Goal: Task Accomplishment & Management: Complete application form

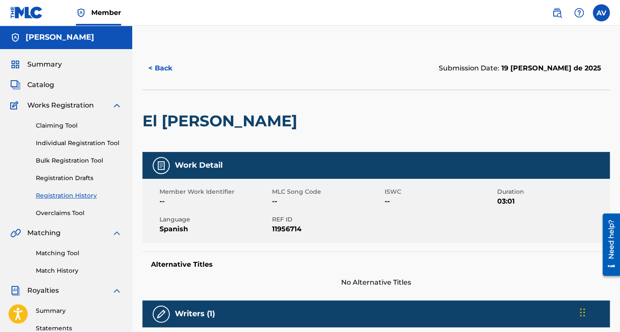
click at [38, 69] on span "Summary" at bounding box center [44, 64] width 35 height 10
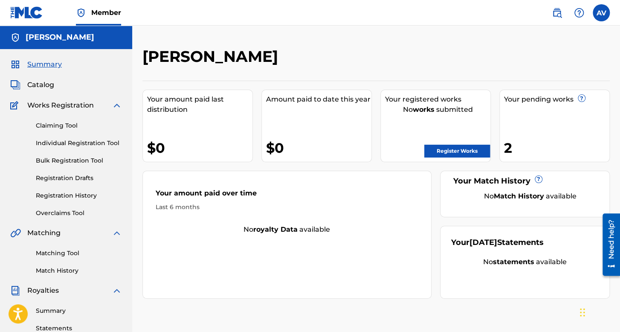
click at [36, 94] on div "Summary Catalog Works Registration Claiming Tool Individual Registration Tool B…" at bounding box center [66, 268] width 132 height 439
click at [38, 93] on div "Summary Catalog Works Registration Claiming Tool Individual Registration Tool B…" at bounding box center [66, 268] width 132 height 439
click at [40, 90] on div "Summary Catalog Works Registration Claiming Tool Individual Registration Tool B…" at bounding box center [66, 268] width 132 height 439
click at [45, 84] on span "Catalog" at bounding box center [40, 85] width 27 height 10
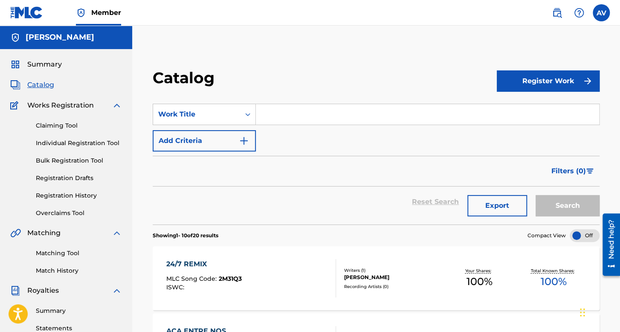
click at [53, 65] on span "Summary" at bounding box center [44, 64] width 35 height 10
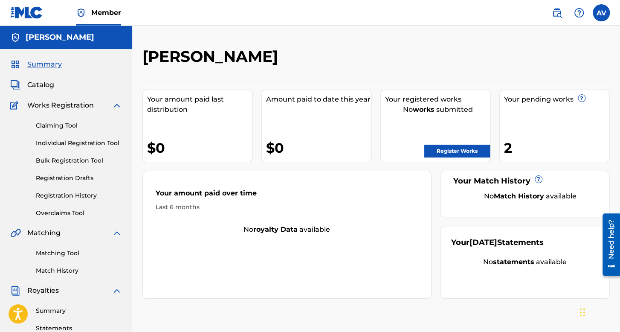
click at [84, 186] on div "Claiming Tool Individual Registration Tool Bulk Registration Tool Registration …" at bounding box center [66, 163] width 112 height 107
click at [84, 193] on link "Registration History" at bounding box center [79, 195] width 86 height 9
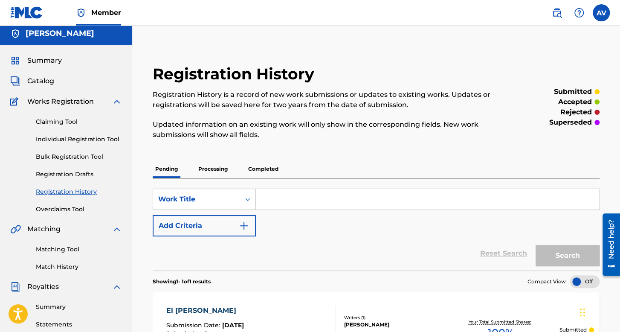
scroll to position [128, 0]
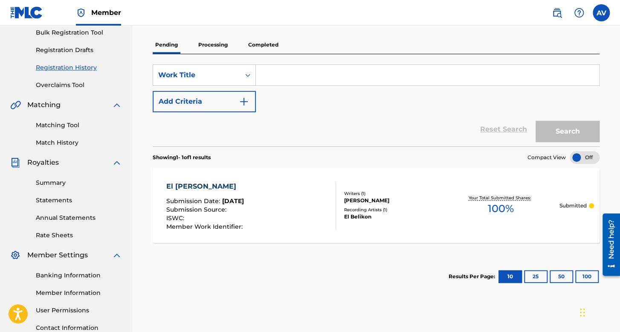
click at [211, 49] on p "Processing" at bounding box center [213, 45] width 35 height 18
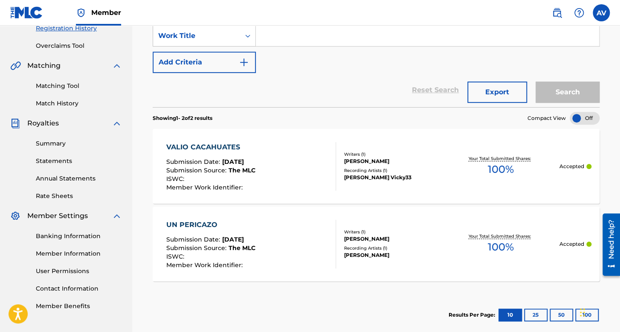
scroll to position [126, 0]
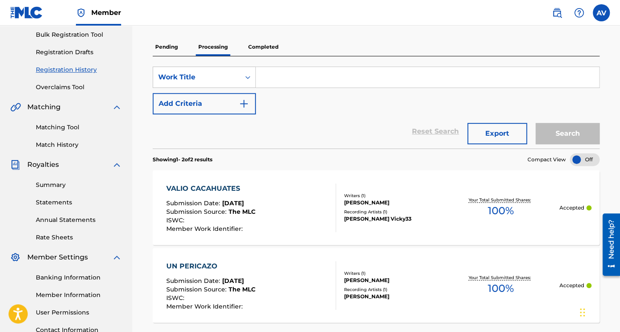
click at [273, 51] on p "Completed" at bounding box center [263, 47] width 35 height 18
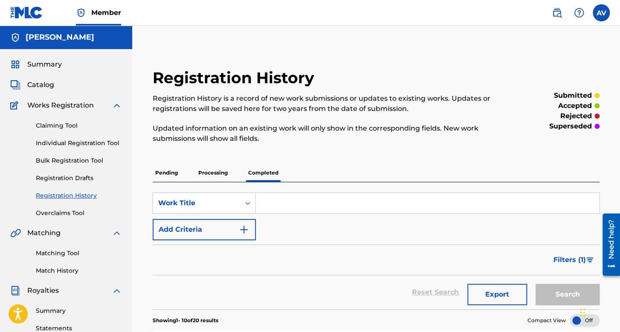
click at [65, 37] on h5 "Alexis Vizcaino Rosas" at bounding box center [60, 37] width 69 height 10
click at [51, 71] on div "Summary Catalog Works Registration Claiming Tool Individual Registration Tool B…" at bounding box center [66, 268] width 132 height 439
click at [51, 68] on span "Summary" at bounding box center [44, 64] width 35 height 10
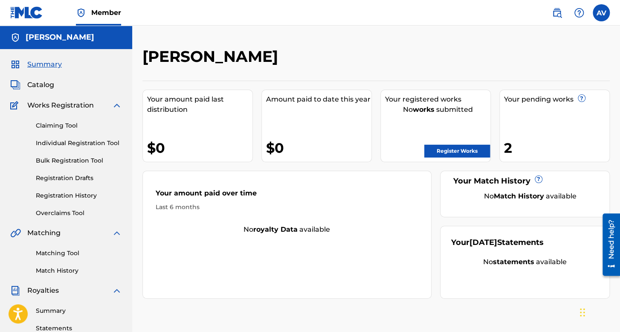
click at [76, 198] on link "Registration History" at bounding box center [79, 195] width 86 height 9
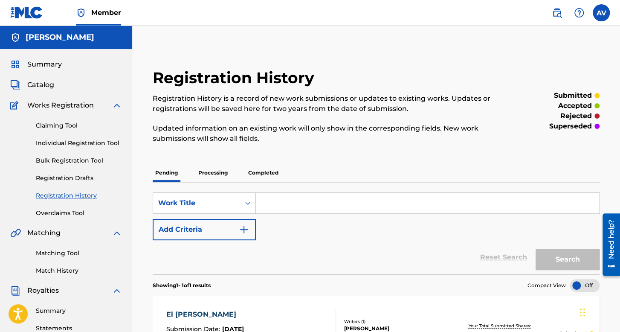
scroll to position [85, 0]
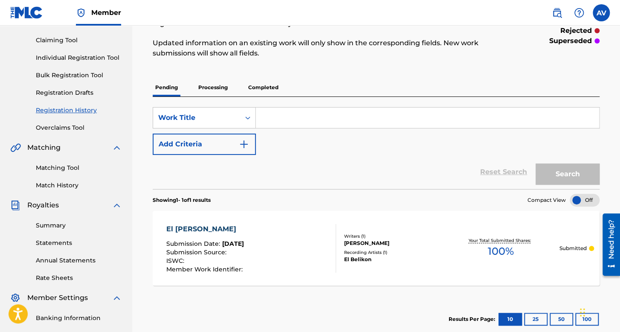
click at [230, 89] on p "Processing" at bounding box center [213, 87] width 35 height 18
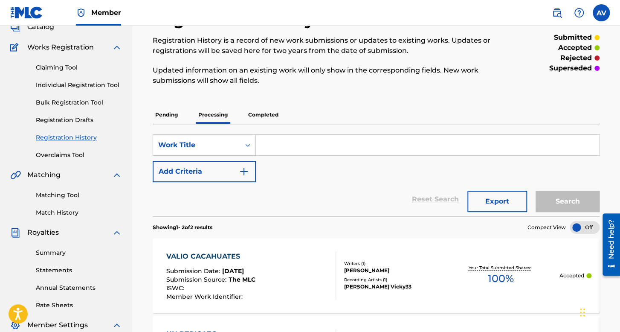
scroll to position [43, 0]
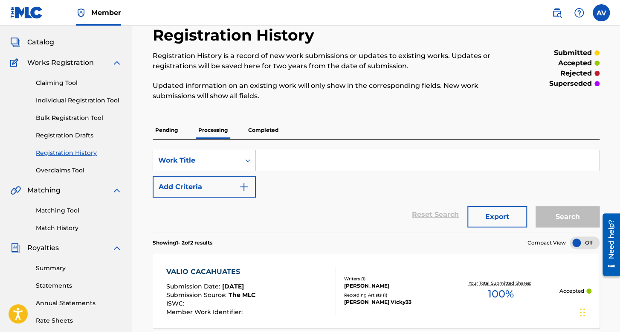
click at [253, 128] on p "Completed" at bounding box center [263, 130] width 35 height 18
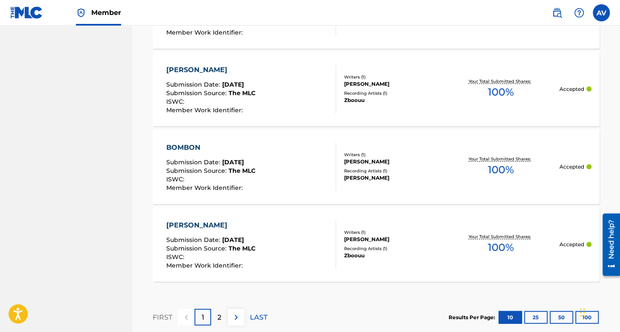
scroll to position [870, 0]
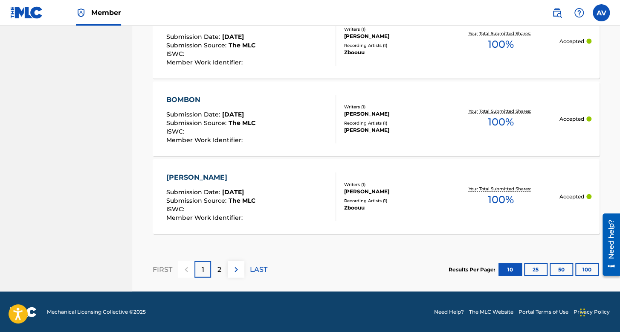
click at [536, 268] on button "25" at bounding box center [535, 269] width 23 height 13
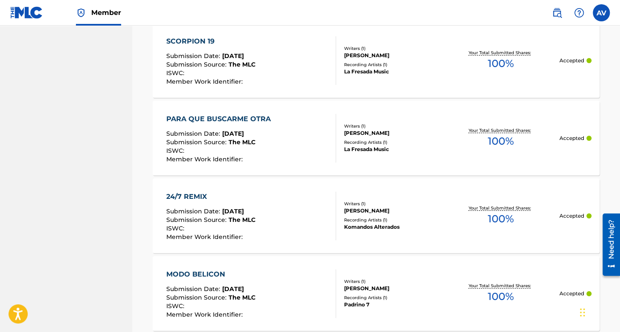
scroll to position [1642, 0]
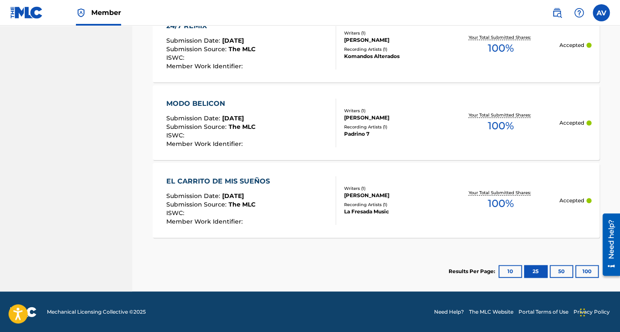
click at [531, 272] on button "25" at bounding box center [535, 271] width 23 height 13
click at [516, 269] on button "10" at bounding box center [509, 271] width 23 height 13
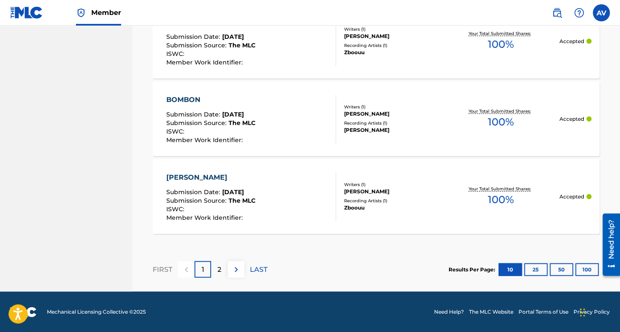
click at [538, 269] on button "25" at bounding box center [535, 269] width 23 height 13
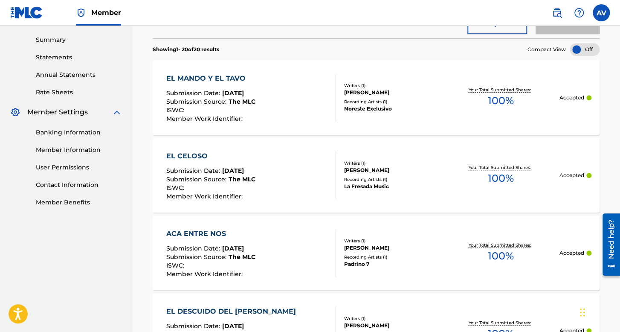
scroll to position [278, 0]
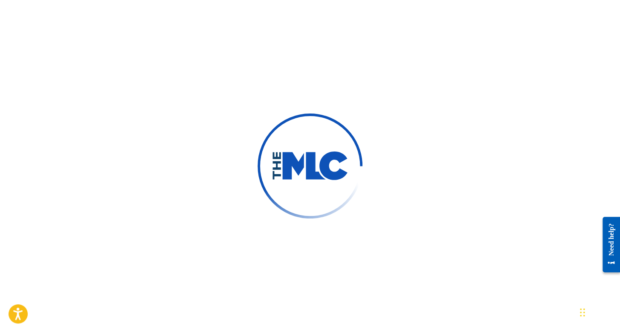
click at [427, 148] on div at bounding box center [310, 166] width 620 height 332
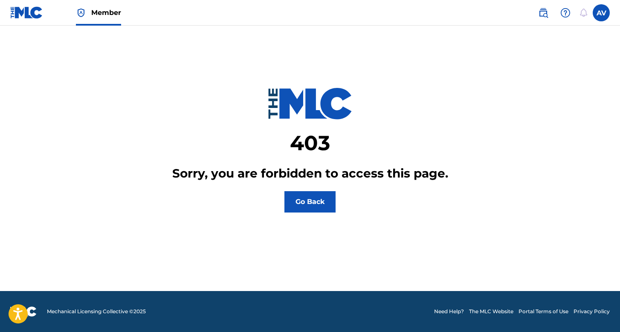
click at [601, 13] on label at bounding box center [601, 12] width 17 height 17
click at [601, 13] on input "AV [PERSON_NAME] [EMAIL_ADDRESS][DOMAIN_NAME] Notification Preferences Profile …" at bounding box center [601, 13] width 0 height 0
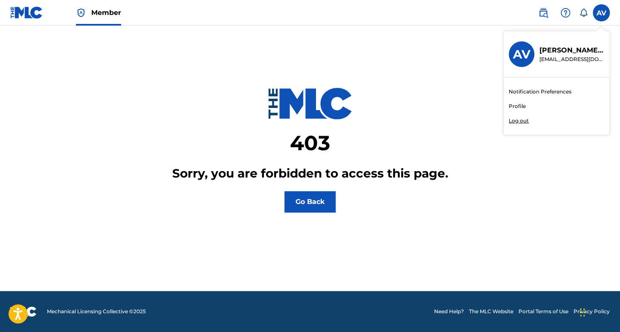
click at [520, 121] on p "Log out" at bounding box center [519, 121] width 20 height 8
click at [601, 13] on input "AV [PERSON_NAME] [EMAIL_ADDRESS][DOMAIN_NAME] Notification Preferences Profile …" at bounding box center [601, 13] width 0 height 0
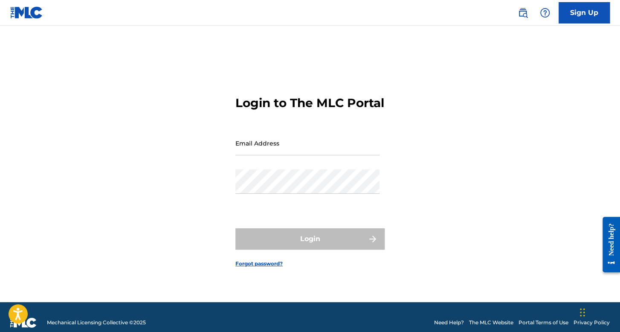
type input "[EMAIL_ADDRESS][DOMAIN_NAME]"
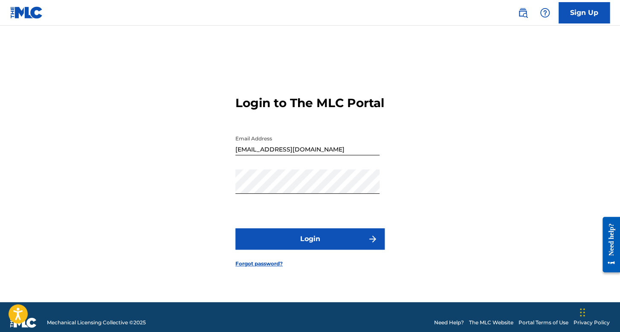
click at [259, 164] on div "Email Address [EMAIL_ADDRESS][DOMAIN_NAME]" at bounding box center [307, 150] width 144 height 38
click at [304, 240] on button "Login" at bounding box center [309, 238] width 149 height 21
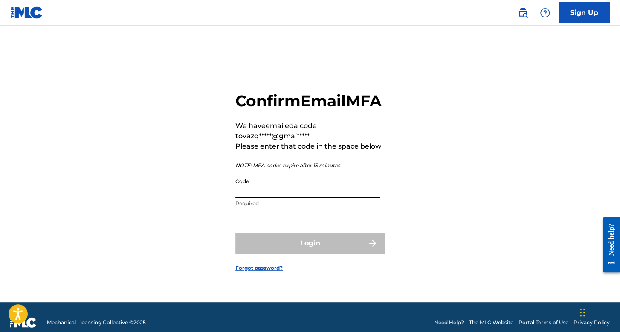
paste input "865531"
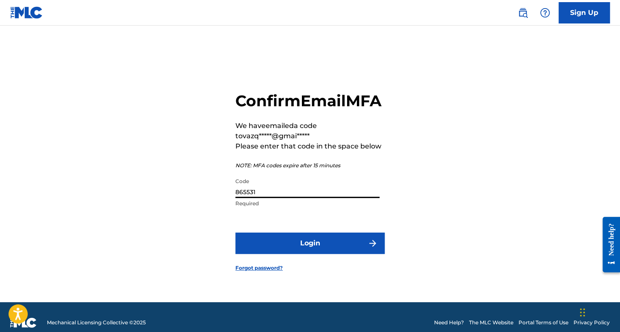
type input "865531"
click at [335, 250] on button "Login" at bounding box center [309, 242] width 149 height 21
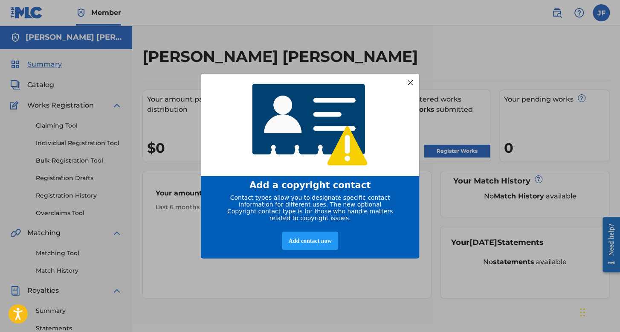
click at [412, 79] on div at bounding box center [410, 82] width 11 height 11
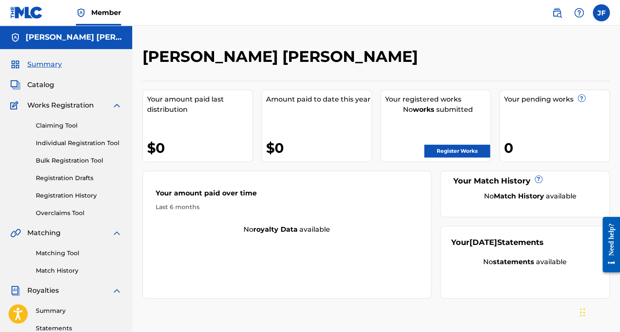
click at [81, 143] on link "Individual Registration Tool" at bounding box center [79, 143] width 86 height 9
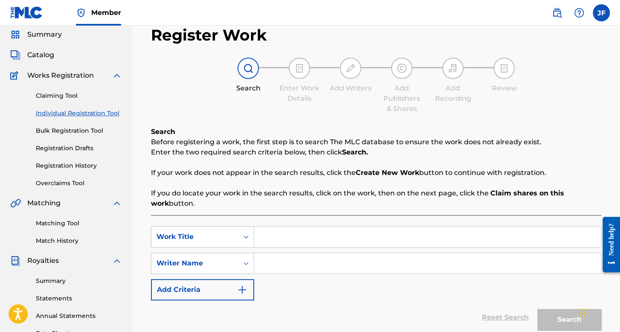
scroll to position [43, 0]
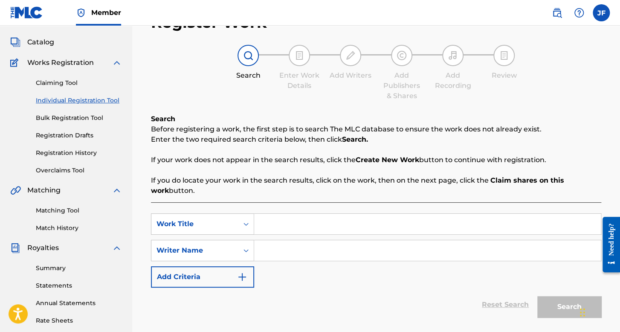
click at [283, 227] on input "Search Form" at bounding box center [427, 224] width 347 height 20
type input "[PERSON_NAME] ARMANI CON LOS TENIS [PERSON_NAME] - SOY BELICON"
click at [377, 265] on div "SearchWithCriteria9770cf1b-bb92-4cc9-9dda-612147046b60 Work Title [PERSON_NAME]…" at bounding box center [376, 250] width 450 height 74
click at [377, 260] on input "Search Form" at bounding box center [427, 250] width 347 height 20
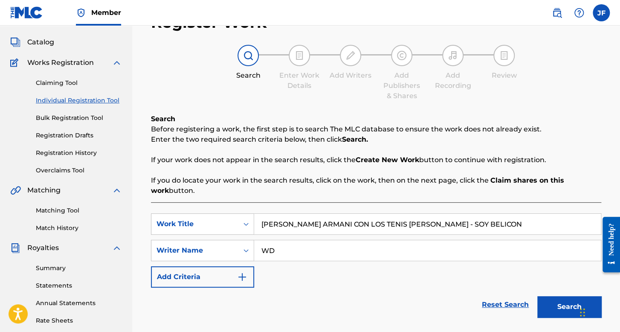
type input "WD"
click at [537, 296] on button "Search" at bounding box center [569, 306] width 64 height 21
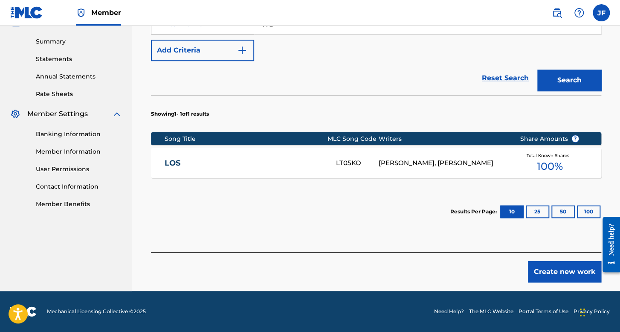
click at [547, 276] on button "Create new work" at bounding box center [564, 271] width 73 height 21
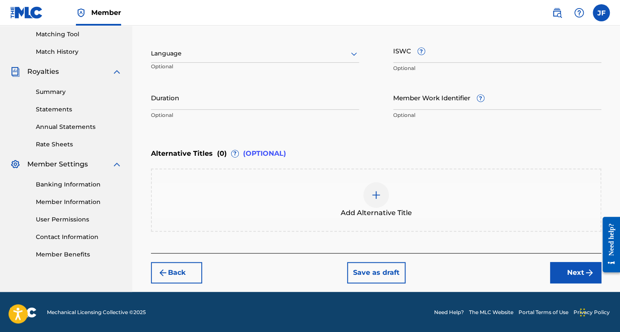
click at [316, 52] on div at bounding box center [255, 53] width 208 height 11
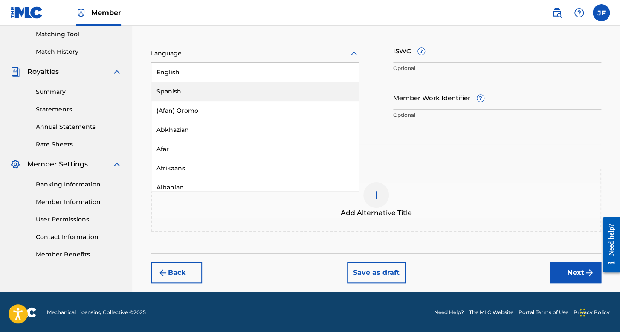
click at [260, 95] on div "Spanish" at bounding box center [254, 91] width 207 height 19
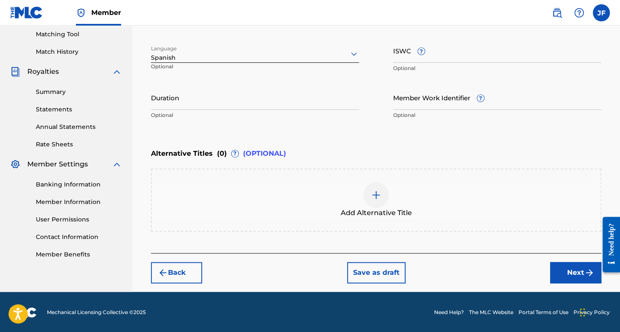
click at [260, 113] on p "Optional" at bounding box center [255, 115] width 208 height 8
click at [264, 97] on input "Duration" at bounding box center [255, 97] width 208 height 24
type input "02:41"
click at [566, 283] on div "Register Work Search Enter Work Details Add Writers Add Publishers & Shares Add…" at bounding box center [375, 59] width 467 height 463
click at [564, 277] on button "Next" at bounding box center [575, 272] width 51 height 21
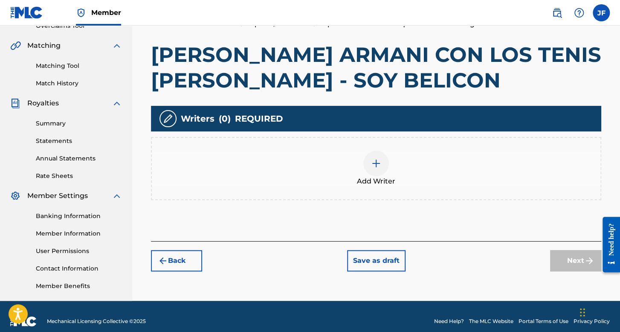
scroll to position [197, 0]
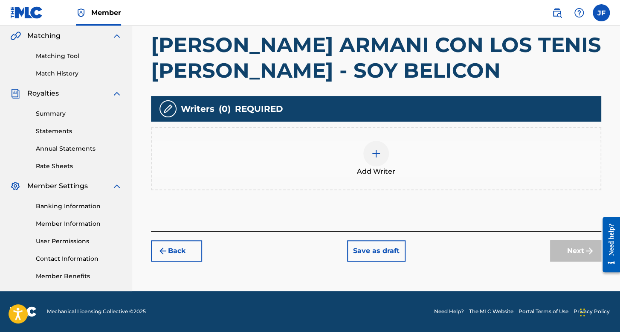
click at [396, 151] on div "Add Writer" at bounding box center [376, 159] width 448 height 36
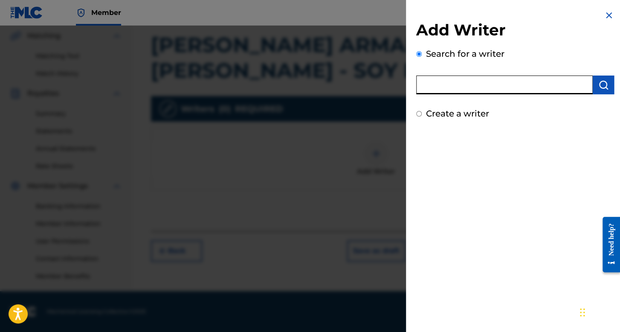
click at [442, 86] on input "text" at bounding box center [504, 84] width 176 height 19
click at [418, 115] on input "Create a writer" at bounding box center [419, 114] width 6 height 6
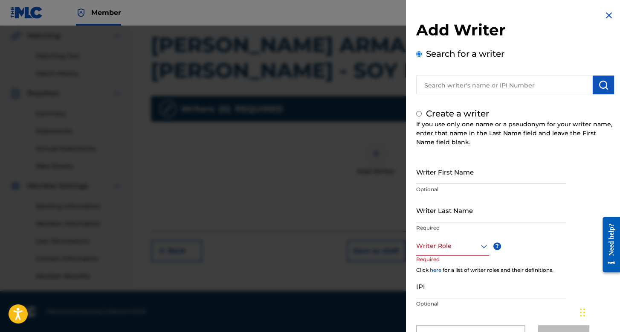
radio input "false"
radio input "true"
click at [457, 182] on input "Writer First Name" at bounding box center [491, 171] width 150 height 24
type input "[PERSON_NAME]"
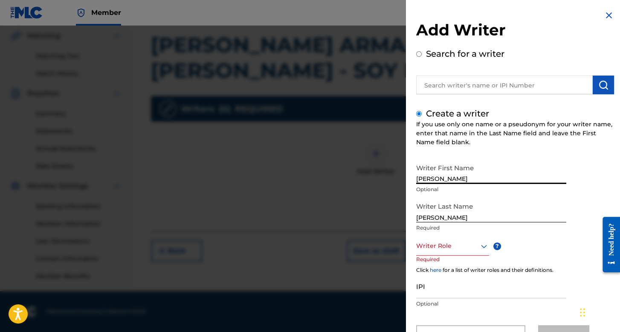
click at [463, 253] on div "Writer Role" at bounding box center [452, 245] width 73 height 19
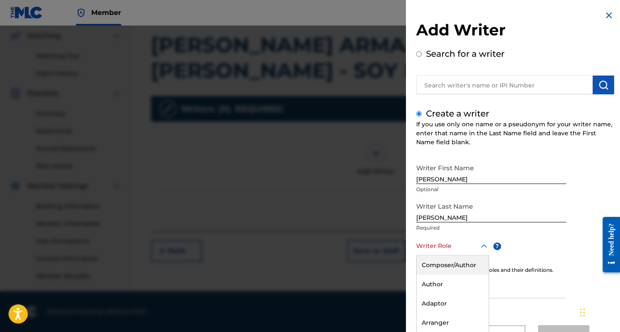
scroll to position [38, 0]
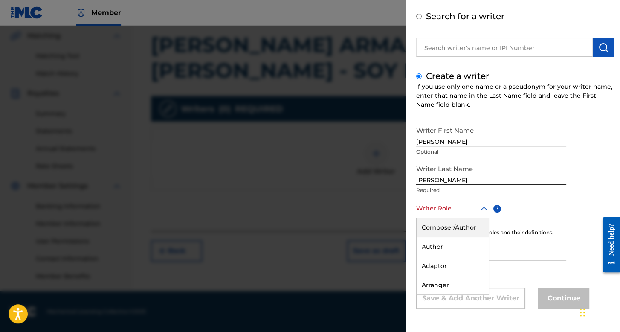
click at [460, 226] on div "Composer/Author" at bounding box center [452, 227] width 72 height 19
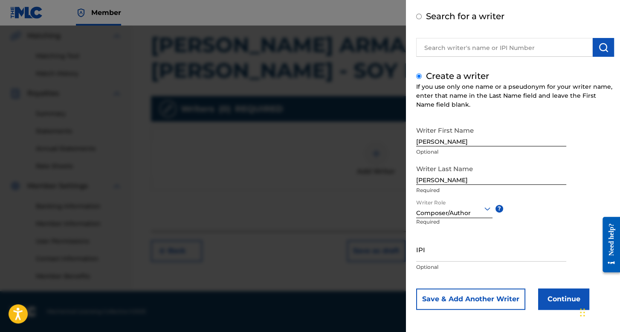
click at [547, 305] on button "Continue" at bounding box center [563, 298] width 51 height 21
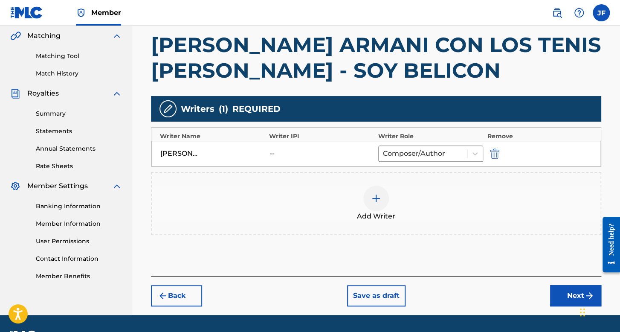
click at [569, 290] on button "Next" at bounding box center [575, 295] width 51 height 21
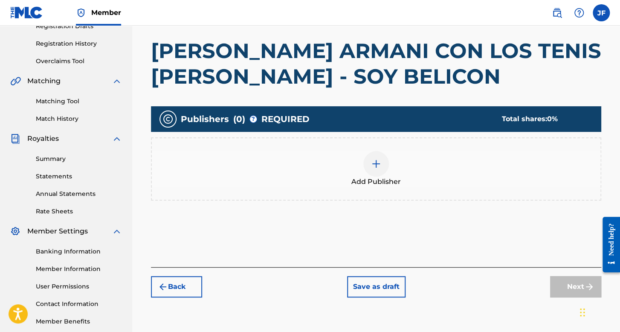
scroll to position [166, 0]
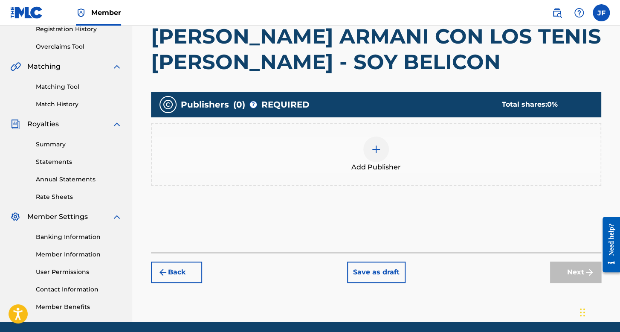
click at [363, 149] on div at bounding box center [376, 149] width 26 height 26
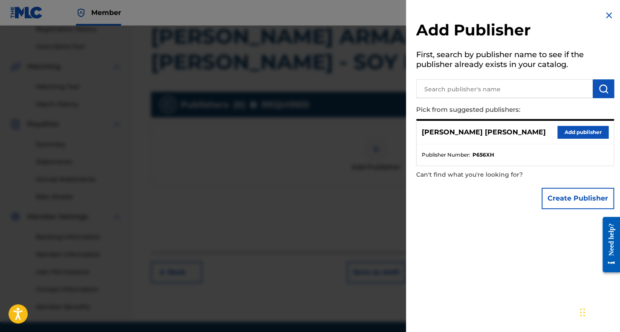
click at [591, 132] on button "Add publisher" at bounding box center [582, 132] width 51 height 13
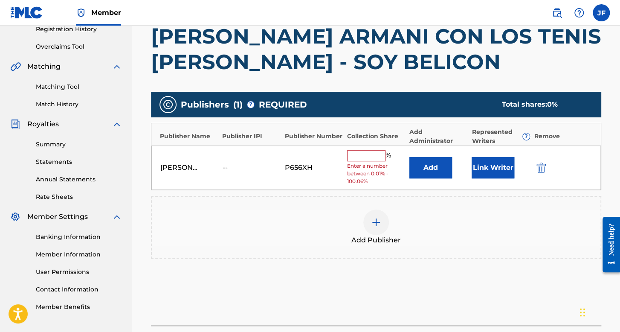
click at [372, 155] on input "text" at bounding box center [366, 155] width 38 height 11
type input "100"
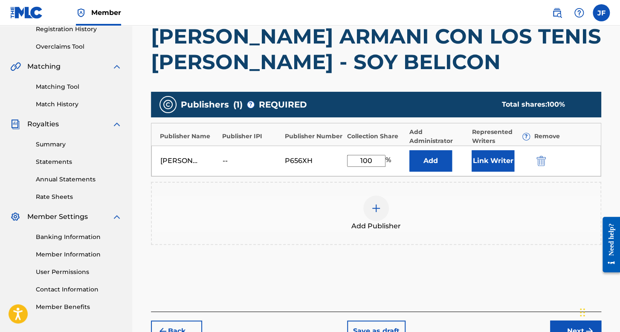
click at [507, 161] on button "Link Writer" at bounding box center [492, 160] width 43 height 21
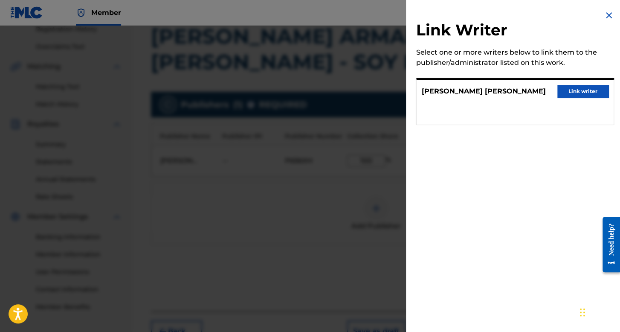
click at [580, 85] on button "Link writer" at bounding box center [582, 91] width 51 height 13
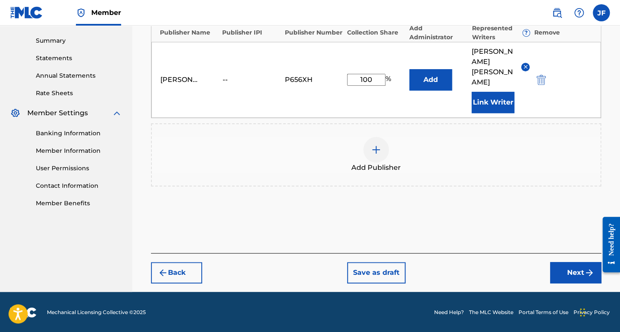
click at [571, 269] on button "Next" at bounding box center [575, 272] width 51 height 21
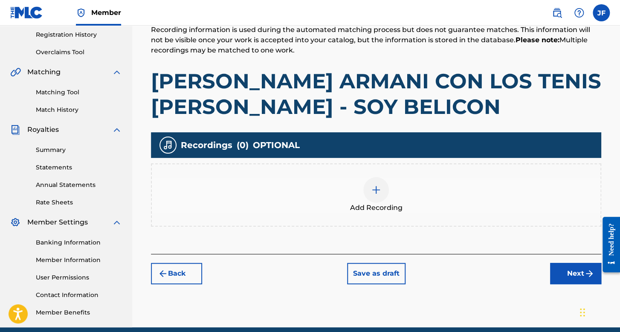
scroll to position [197, 0]
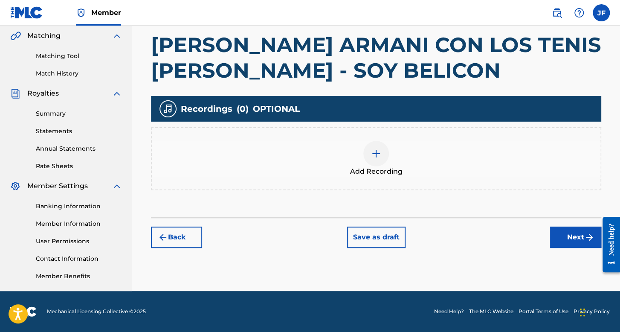
click at [355, 157] on div "Add Recording" at bounding box center [376, 159] width 448 height 36
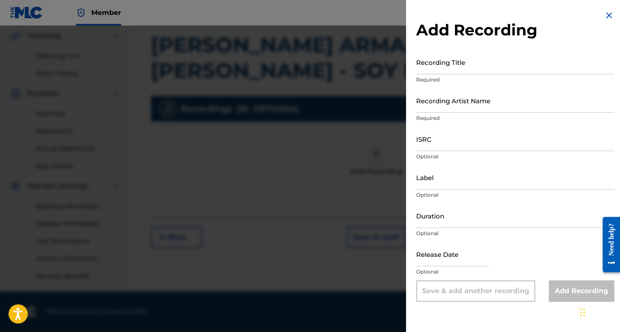
click at [436, 75] on div "Recording Title Required" at bounding box center [515, 69] width 198 height 38
click at [442, 69] on input "Recording Title" at bounding box center [515, 62] width 198 height 24
paste input "[PERSON_NAME] ARMANI CON LOS TENIS [PERSON_NAME] - SOY BELICON"
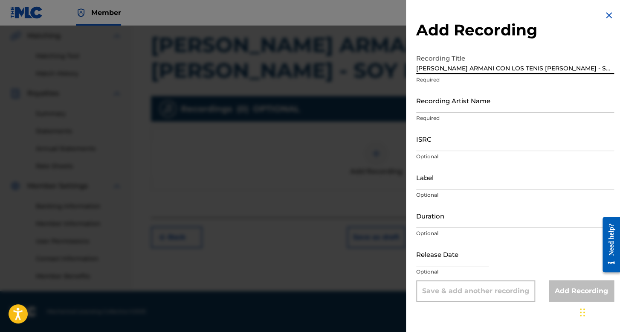
type input "[PERSON_NAME] ARMANI CON LOS TENIS [PERSON_NAME] - SOY BELICON"
click at [462, 104] on input "Recording Artist Name" at bounding box center [515, 100] width 198 height 24
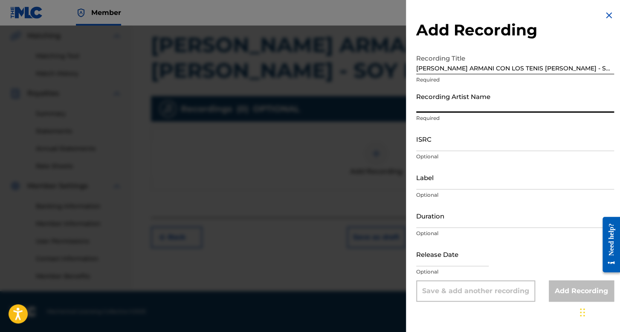
type input "j"
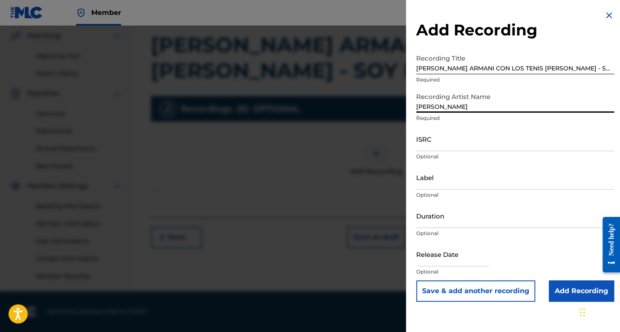
type input "[PERSON_NAME]"
click at [457, 142] on input "ISRC" at bounding box center [515, 139] width 198 height 24
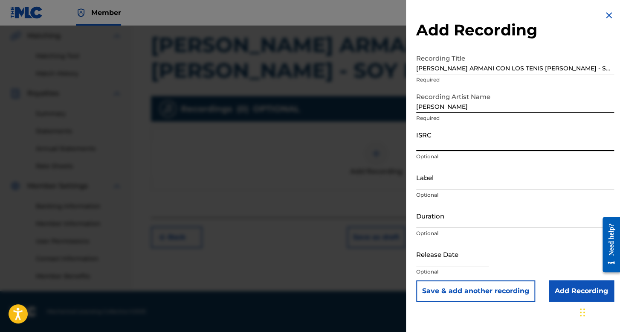
paste input "QMFME2309718"
type input "QMFME2309718"
click at [450, 103] on input "[PERSON_NAME]" at bounding box center [515, 100] width 198 height 24
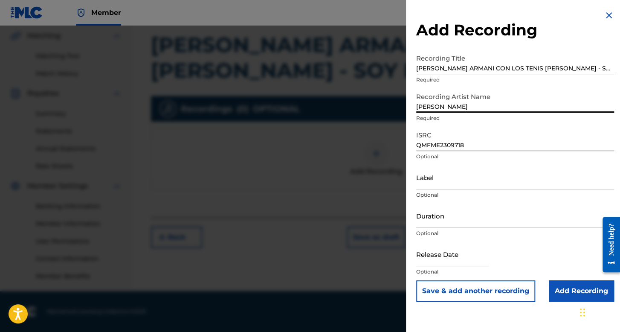
type input "[PERSON_NAME]"
click at [463, 191] on p "Optional" at bounding box center [515, 195] width 198 height 8
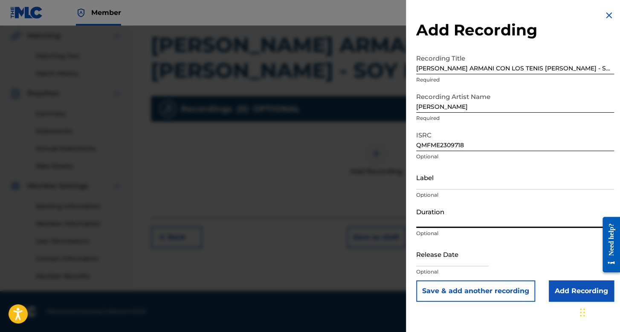
click at [465, 214] on input "Duration" at bounding box center [515, 215] width 198 height 24
type input "02:41"
click at [460, 265] on input "text" at bounding box center [452, 254] width 72 height 24
select select "7"
select select "2025"
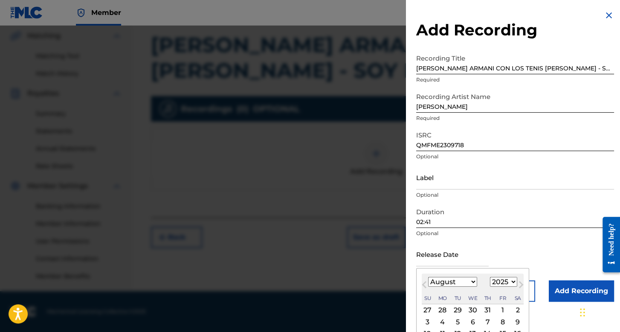
scroll to position [43, 0]
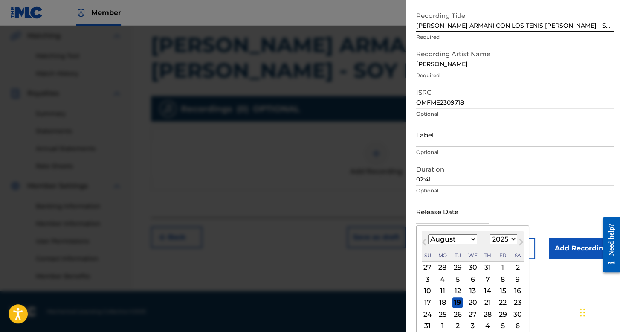
click at [463, 237] on select "January February March April May June July August September October November De…" at bounding box center [452, 239] width 49 height 10
select select "8"
click at [428, 234] on select "January February March April May June July August September October November De…" at bounding box center [452, 239] width 49 height 10
click at [497, 242] on select "1899 1900 1901 1902 1903 1904 1905 1906 1907 1908 1909 1910 1911 1912 1913 1914…" at bounding box center [503, 239] width 27 height 10
select select "2023"
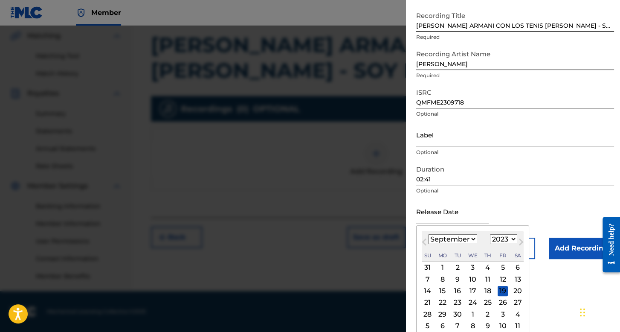
click at [490, 234] on select "1899 1900 1901 1902 1903 1904 1905 1906 1907 1908 1909 1910 1911 1912 1913 1914…" at bounding box center [503, 239] width 27 height 10
click at [474, 290] on div "13" at bounding box center [473, 291] width 10 height 10
type input "[DATE]"
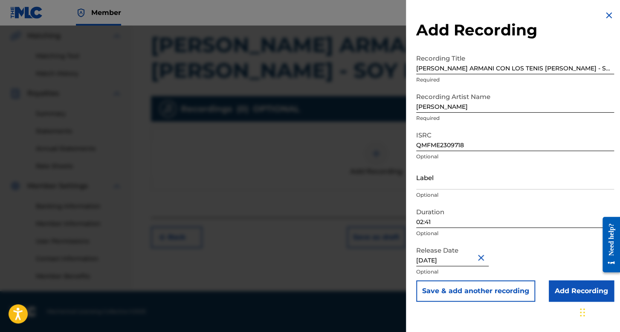
scroll to position [0, 0]
click at [549, 290] on input "Add Recording" at bounding box center [581, 290] width 65 height 21
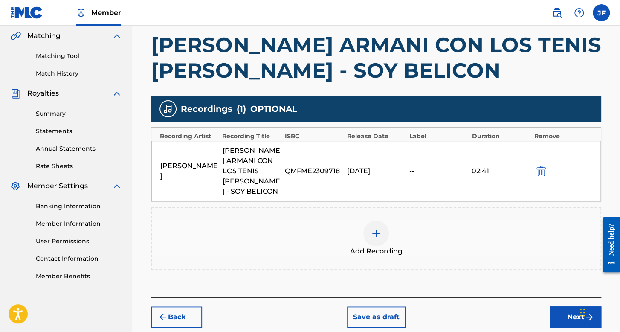
click at [557, 306] on button "Next" at bounding box center [575, 316] width 51 height 21
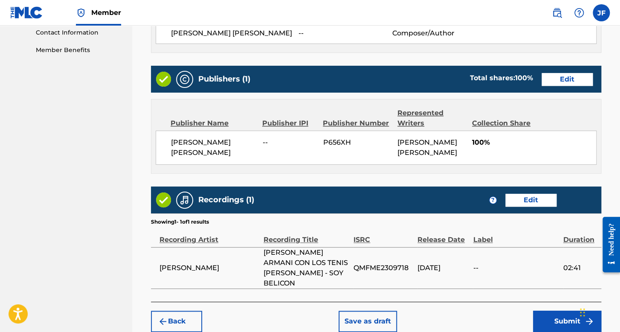
scroll to position [461, 0]
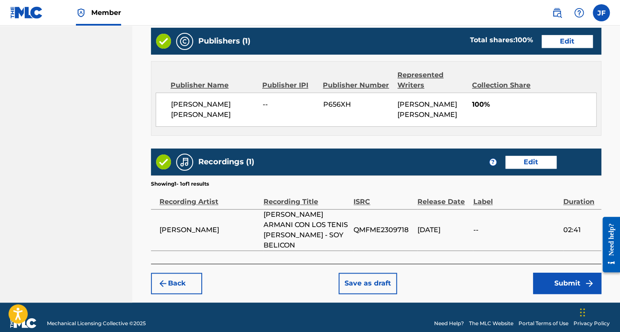
click at [535, 272] on button "Submit" at bounding box center [567, 282] width 68 height 21
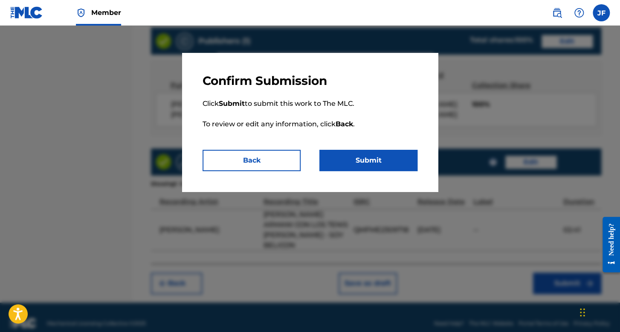
click at [412, 171] on button "Submit" at bounding box center [368, 160] width 98 height 21
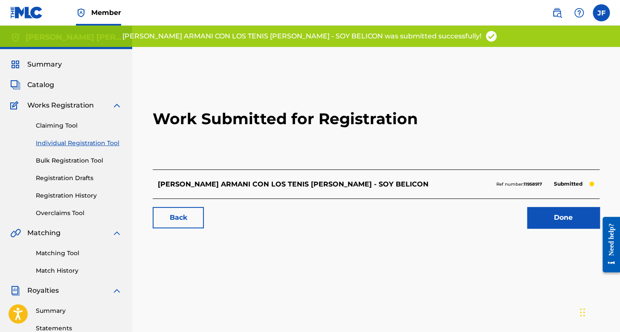
click at [82, 200] on link "Registration History" at bounding box center [79, 195] width 86 height 9
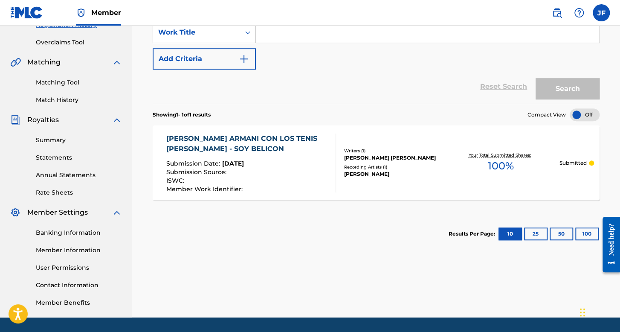
scroll to position [85, 0]
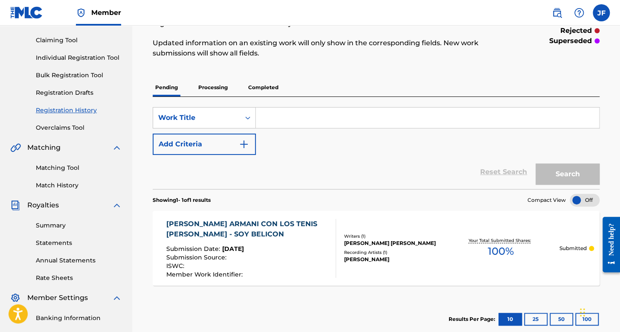
click at [91, 55] on link "Individual Registration Tool" at bounding box center [79, 57] width 86 height 9
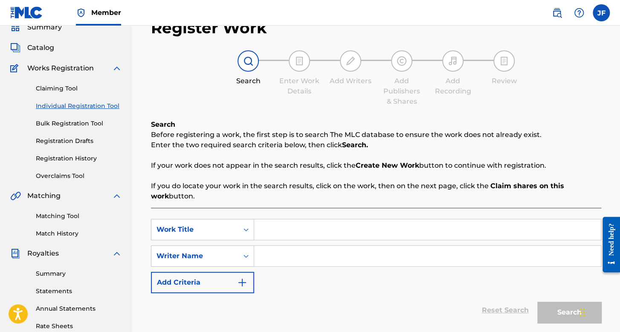
scroll to position [128, 0]
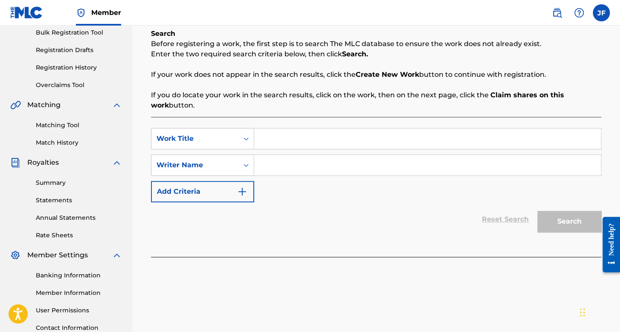
click at [273, 143] on input "Search Form" at bounding box center [427, 138] width 347 height 20
type input "M"
type input "D"
type input "dejala llorar"
click at [291, 166] on input "Search Form" at bounding box center [427, 165] width 347 height 20
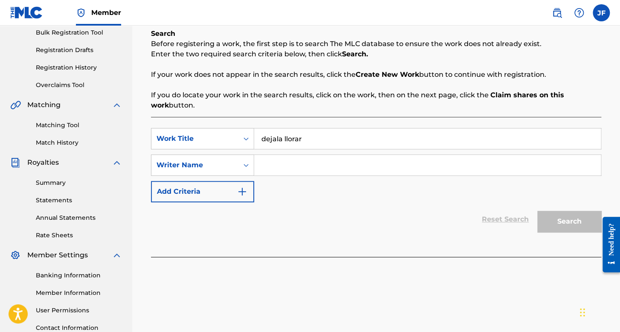
type input "M"
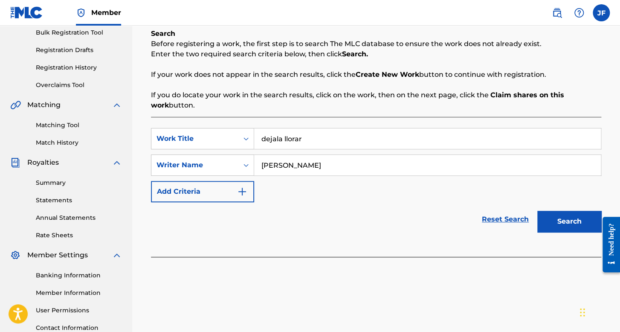
click at [537, 211] on button "Search" at bounding box center [569, 221] width 64 height 21
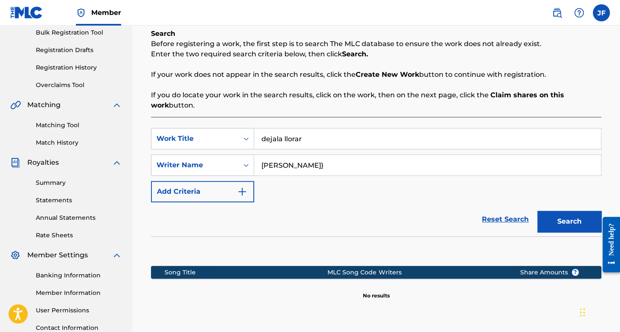
type input "[PERSON_NAME]"
click at [537, 211] on button "Search" at bounding box center [569, 221] width 64 height 21
drag, startPoint x: 331, startPoint y: 162, endPoint x: 223, endPoint y: 161, distance: 107.4
click at [223, 161] on div "SearchWithCriteriafc37e4a8-8b69-4814-b422-45dd960c89a2 Writer Name [PERSON_NAME]" at bounding box center [376, 164] width 450 height 21
type input "[PERSON_NAME]"
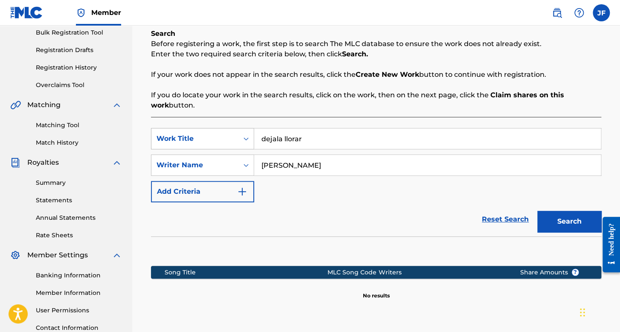
drag, startPoint x: 315, startPoint y: 137, endPoint x: 239, endPoint y: 132, distance: 76.5
click at [239, 132] on div "SearchWithCriteria9770cf1b-bb92-4cc9-9dda-612147046b60 Work Title dejala llorar" at bounding box center [376, 138] width 450 height 21
type input "alguien como tu"
click at [537, 211] on button "Search" at bounding box center [569, 221] width 64 height 21
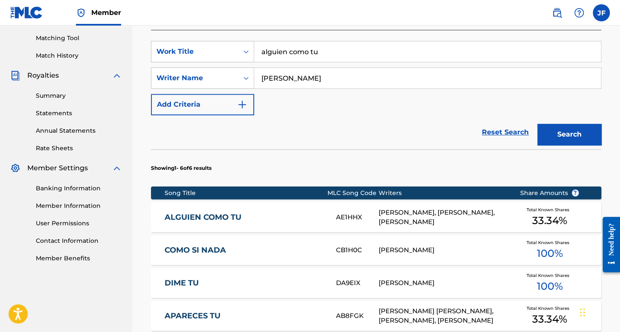
scroll to position [171, 0]
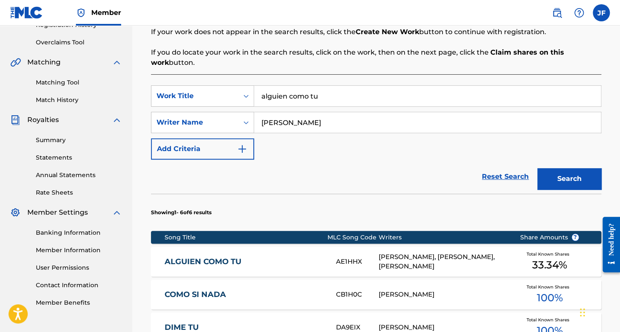
drag, startPoint x: 327, startPoint y: 97, endPoint x: 228, endPoint y: 110, distance: 99.3
click at [228, 110] on div "SearchWithCriteria9770cf1b-bb92-4cc9-9dda-612147046b60 Work Title alguien como …" at bounding box center [376, 122] width 450 height 74
click at [537, 168] on button "Search" at bounding box center [569, 178] width 64 height 21
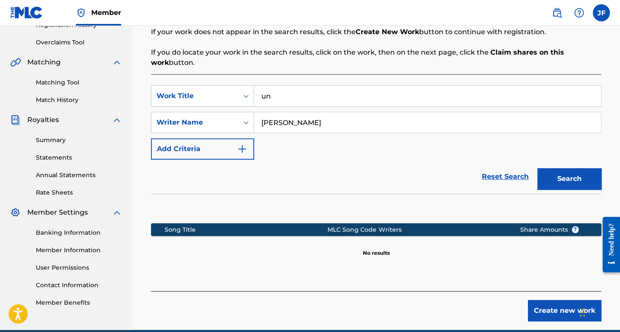
type input "u"
type input "palomino"
click at [537, 168] on button "Search" at bounding box center [569, 178] width 64 height 21
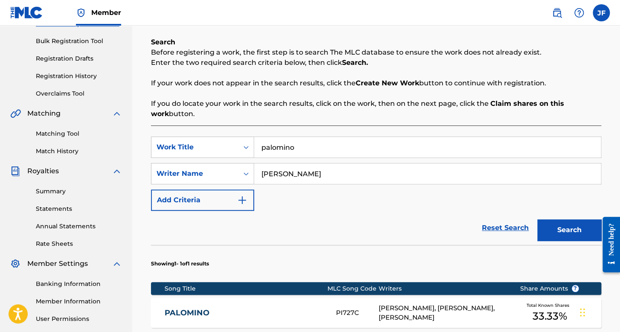
scroll to position [85, 0]
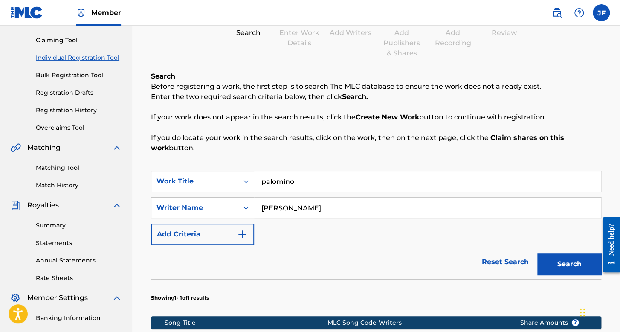
click at [88, 107] on link "Registration History" at bounding box center [79, 110] width 86 height 9
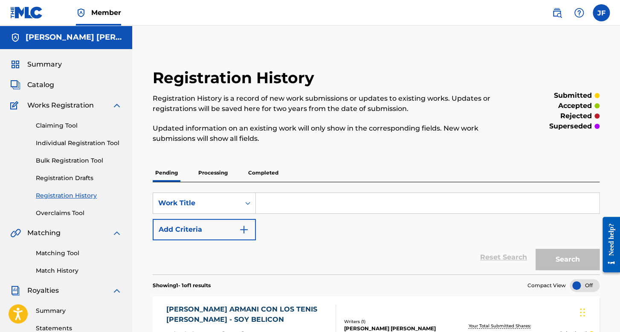
click at [107, 138] on div "Claiming Tool Individual Registration Tool Bulk Registration Tool Registration …" at bounding box center [66, 163] width 112 height 107
click at [104, 148] on div "Claiming Tool Individual Registration Tool Bulk Registration Tool Registration …" at bounding box center [66, 163] width 112 height 107
click at [107, 143] on link "Individual Registration Tool" at bounding box center [79, 143] width 86 height 9
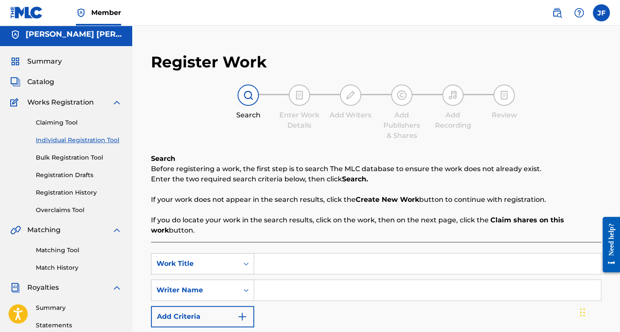
scroll to position [128, 0]
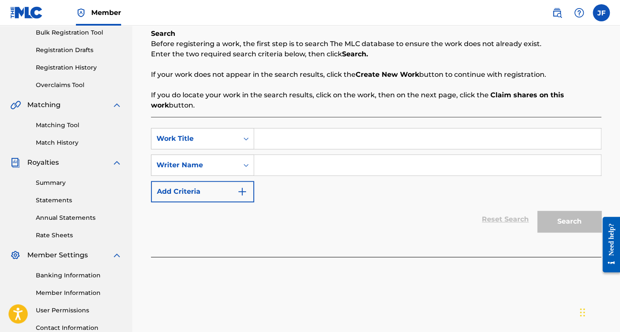
click at [335, 142] on input "Search Form" at bounding box center [427, 138] width 347 height 20
type input "Con estilo"
click at [333, 155] on input "Search Form" at bounding box center [427, 165] width 347 height 20
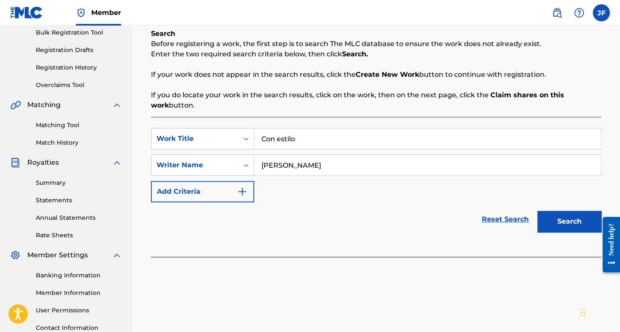
type input "[PERSON_NAME]"
click at [537, 211] on button "Search" at bounding box center [569, 221] width 64 height 21
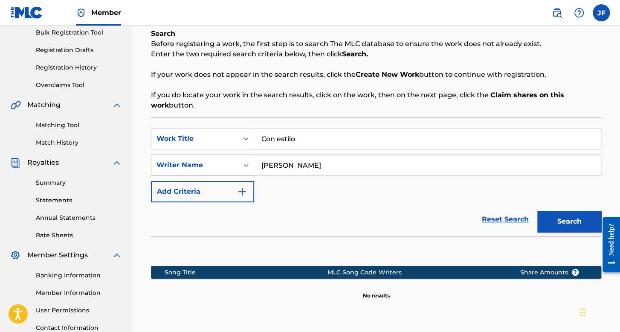
scroll to position [209, 0]
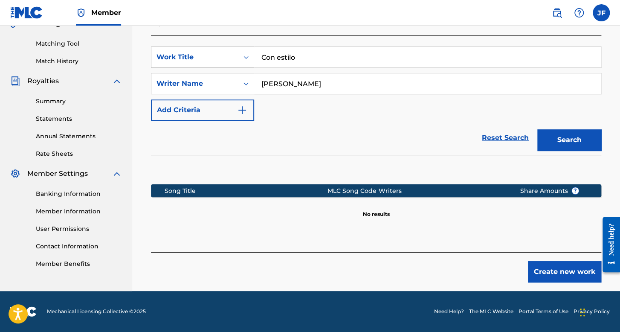
click at [574, 272] on button "Create new work" at bounding box center [564, 271] width 73 height 21
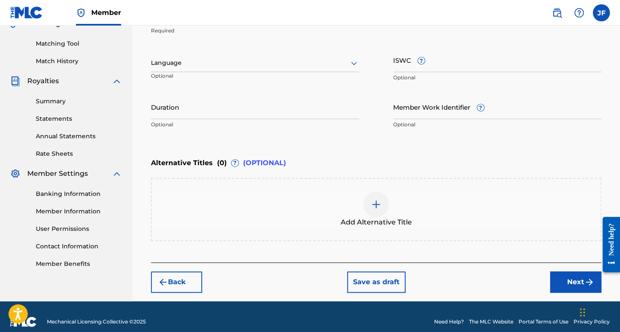
click at [248, 59] on div at bounding box center [255, 63] width 208 height 11
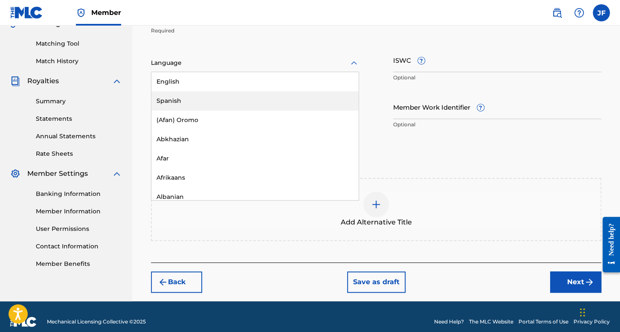
click at [224, 93] on div "Spanish" at bounding box center [254, 100] width 207 height 19
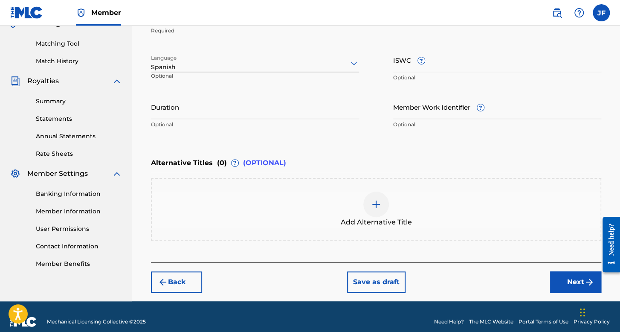
click at [220, 97] on input "Duration" at bounding box center [255, 107] width 208 height 24
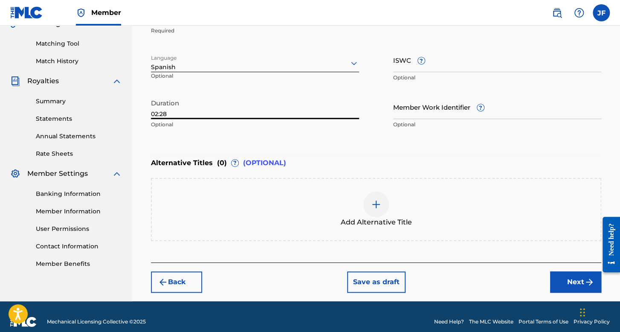
type input "02:28"
click at [575, 283] on button "Next" at bounding box center [575, 281] width 51 height 21
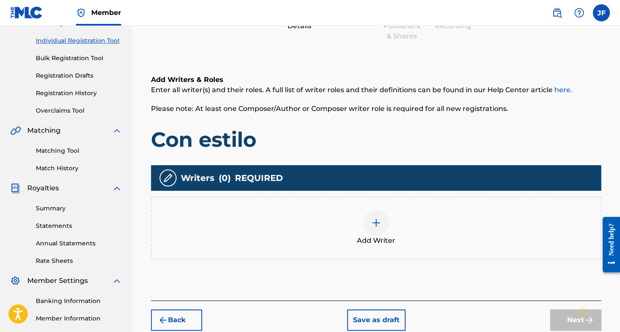
scroll to position [166, 0]
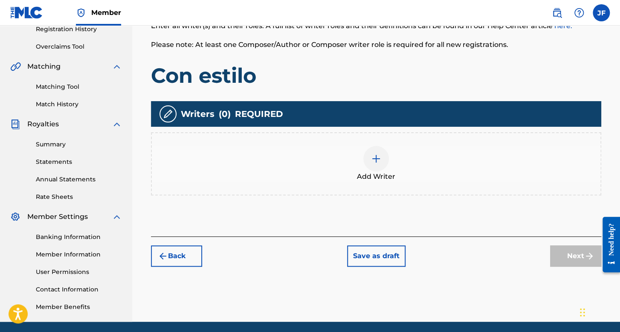
click at [378, 166] on div at bounding box center [376, 159] width 26 height 26
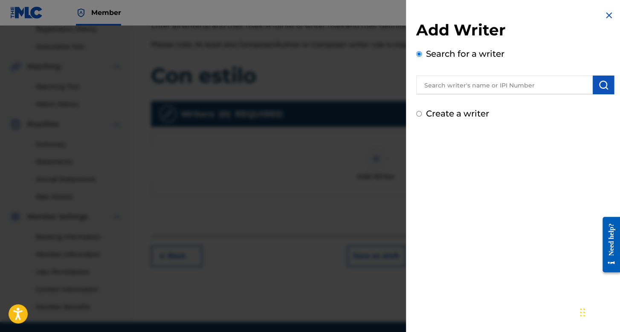
click at [489, 85] on input "text" at bounding box center [504, 84] width 176 height 19
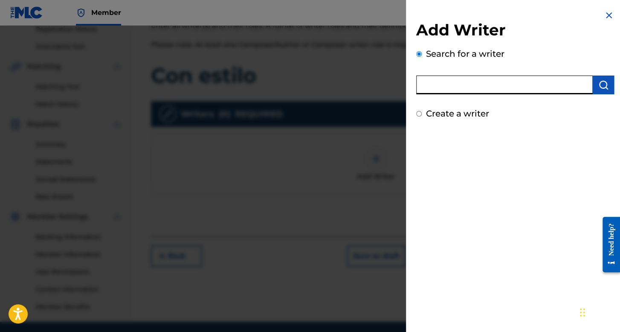
click at [418, 115] on input "Create a writer" at bounding box center [419, 114] width 6 height 6
radio input "false"
radio input "true"
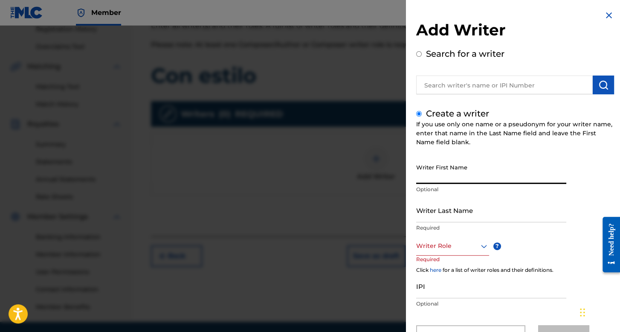
click at [445, 181] on input "Writer First Name" at bounding box center [491, 171] width 150 height 24
type input "K"
type input "[PERSON_NAME]"
click at [448, 205] on input "Writer Last Name" at bounding box center [491, 210] width 150 height 24
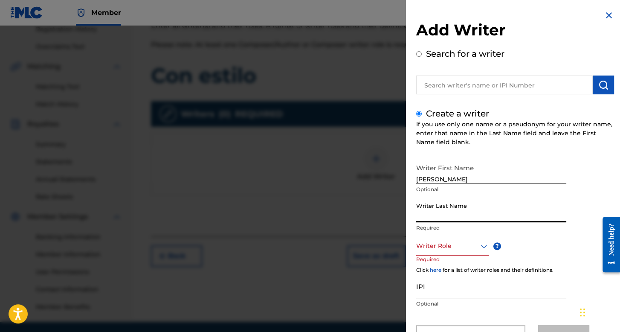
type input "[PERSON_NAME]"
click at [472, 243] on div "Writer Role" at bounding box center [452, 245] width 73 height 19
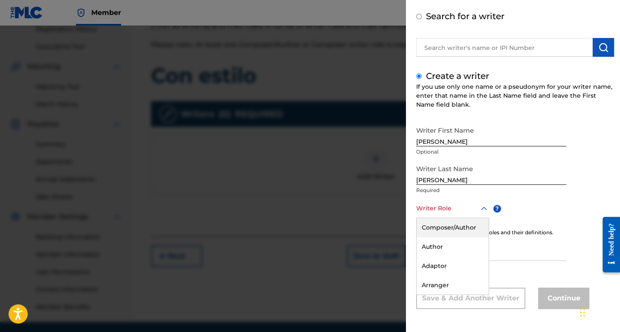
click at [472, 220] on div "Composer/Author" at bounding box center [452, 227] width 72 height 19
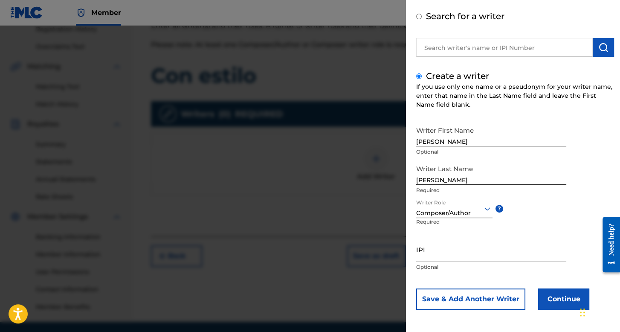
click at [547, 302] on button "Continue" at bounding box center [563, 298] width 51 height 21
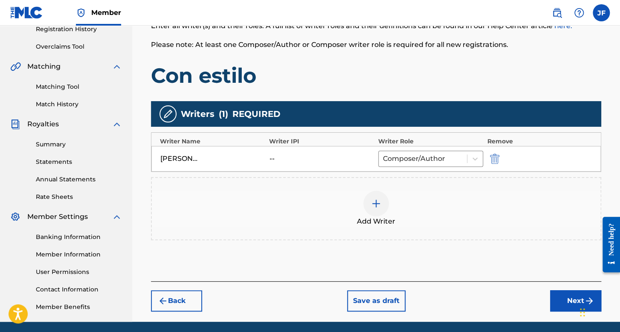
click at [560, 290] on button "Next" at bounding box center [575, 300] width 51 height 21
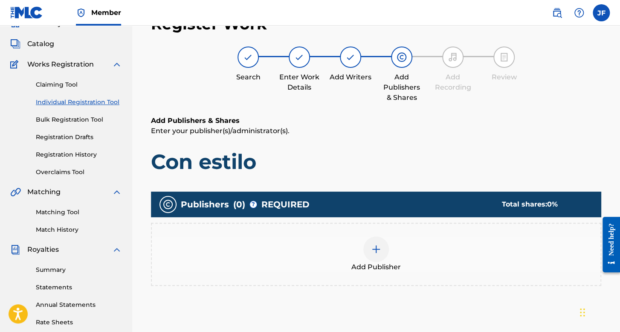
scroll to position [166, 0]
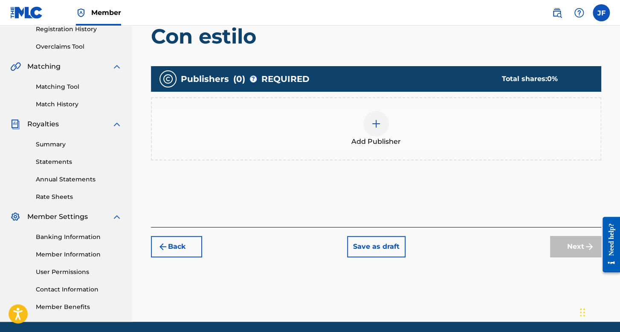
click at [381, 133] on div at bounding box center [376, 124] width 26 height 26
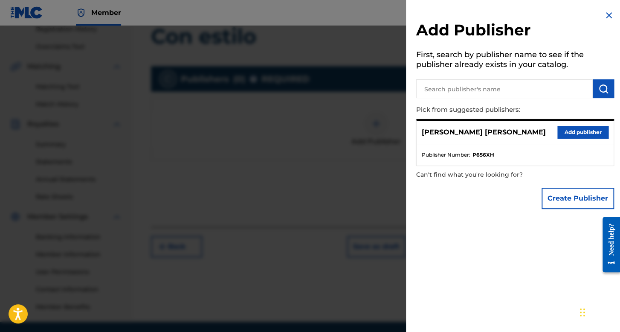
click at [570, 132] on button "Add publisher" at bounding box center [582, 132] width 51 height 13
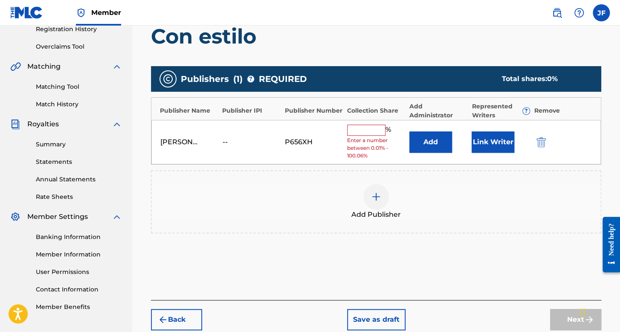
click at [356, 127] on input "text" at bounding box center [366, 129] width 38 height 11
type input "100"
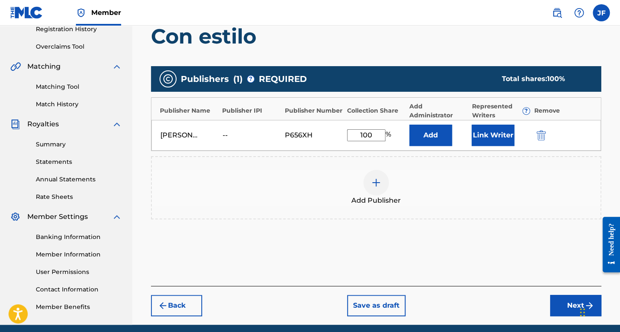
drag, startPoint x: 519, startPoint y: 141, endPoint x: 503, endPoint y: 143, distance: 16.3
click at [516, 142] on div "Link Writer" at bounding box center [500, 134] width 58 height 21
click at [503, 143] on button "Link Writer" at bounding box center [492, 134] width 43 height 21
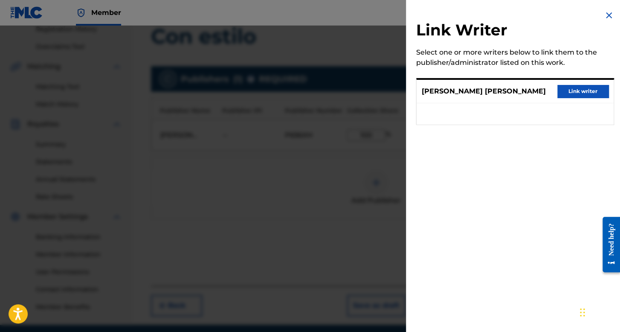
click at [600, 92] on button "Link writer" at bounding box center [582, 91] width 51 height 13
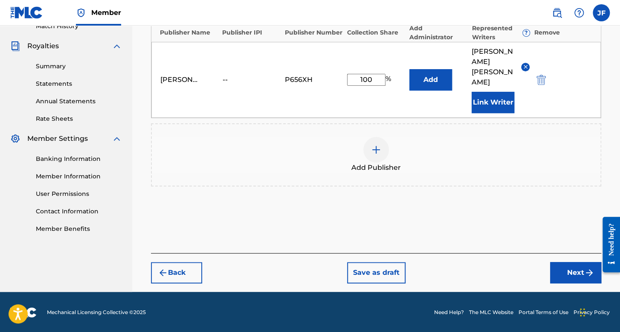
click at [550, 274] on button "Next" at bounding box center [575, 272] width 51 height 21
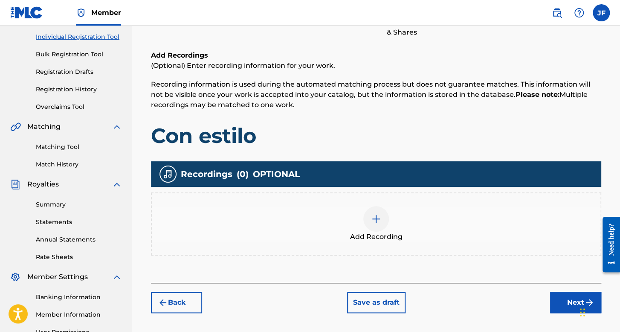
scroll to position [197, 0]
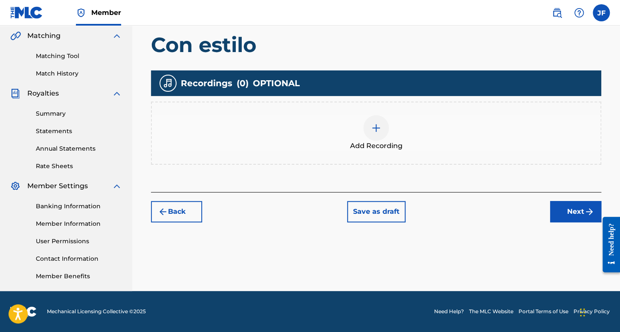
click at [408, 132] on div "Add Recording" at bounding box center [376, 133] width 448 height 36
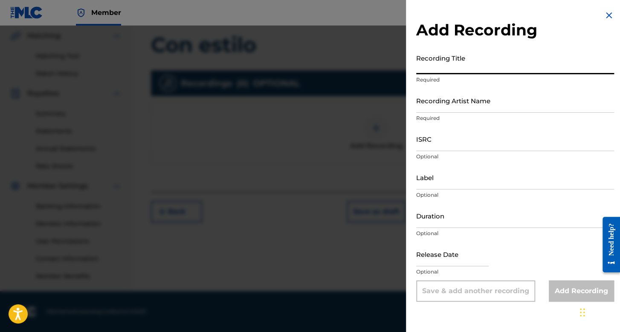
click at [462, 60] on input "Recording Title" at bounding box center [515, 62] width 198 height 24
type input "Con Estilo"
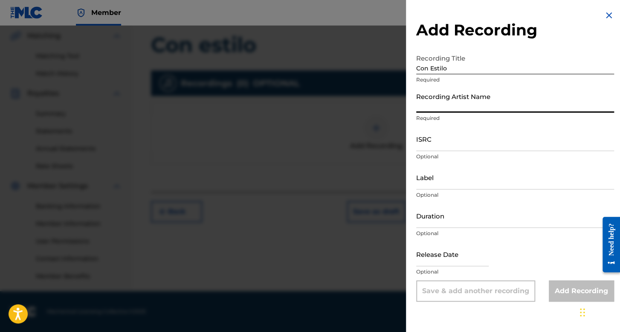
click at [451, 94] on input "Recording Artist Name" at bounding box center [515, 100] width 198 height 24
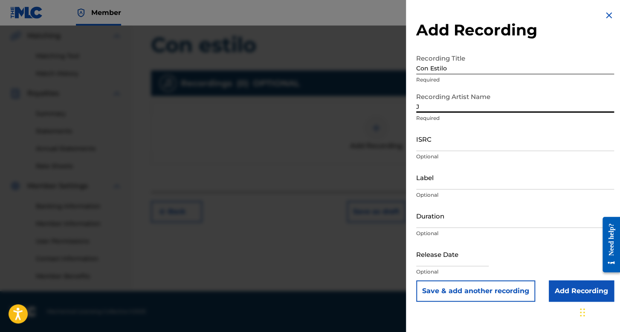
type input "[PERSON_NAME]"
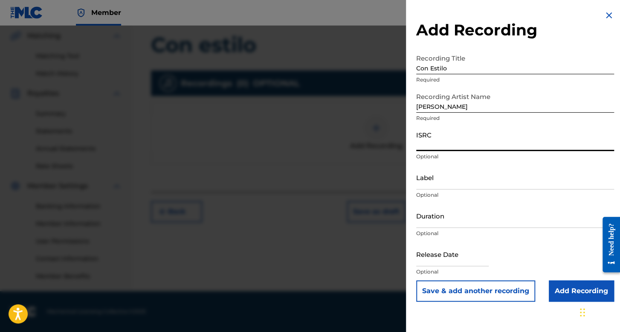
drag, startPoint x: 462, startPoint y: 104, endPoint x: 474, endPoint y: 142, distance: 39.8
click at [474, 142] on input "ISRC" at bounding box center [515, 139] width 198 height 24
paste input "QMFME2382160"
type input "QMFME2382160"
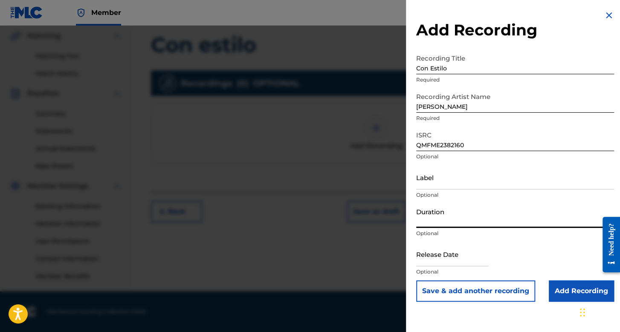
click at [450, 223] on input "Duration" at bounding box center [515, 215] width 198 height 24
type input "02:28"
click at [457, 259] on input "text" at bounding box center [452, 254] width 72 height 24
select select "7"
select select "2025"
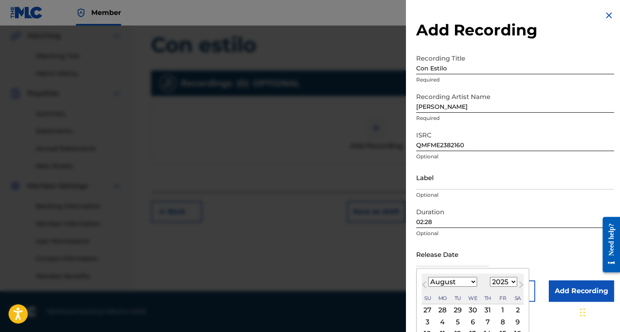
click at [460, 278] on select "January February March April May June July August September October November De…" at bounding box center [452, 282] width 49 height 10
select select "10"
click at [428, 277] on select "January February March April May June July August September October November De…" at bounding box center [452, 282] width 49 height 10
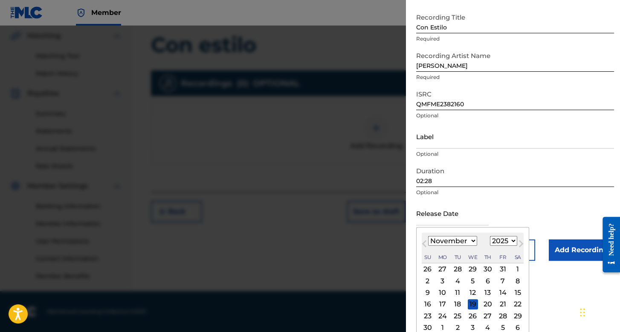
scroll to position [59, 0]
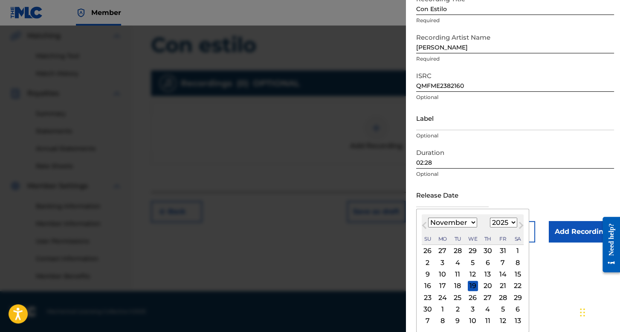
click at [506, 222] on select "1899 1900 1901 1902 1903 1904 1905 1906 1907 1908 1909 1910 1911 1912 1913 1914…" at bounding box center [503, 222] width 27 height 10
select select "2023"
click at [490, 227] on select "1899 1900 1901 1902 1903 1904 1905 1906 1907 1908 1909 1910 1911 1912 1913 1914…" at bounding box center [503, 222] width 27 height 10
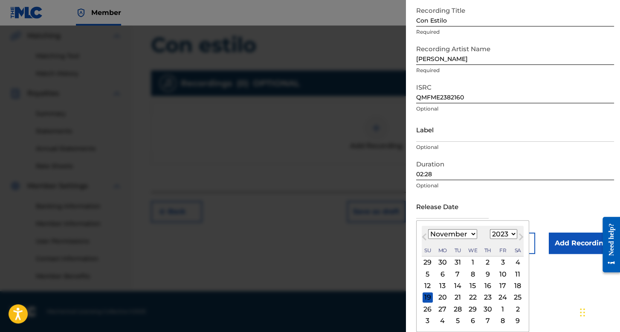
scroll to position [48, 0]
click at [502, 260] on div "3" at bounding box center [502, 262] width 10 height 10
type input "[DATE]"
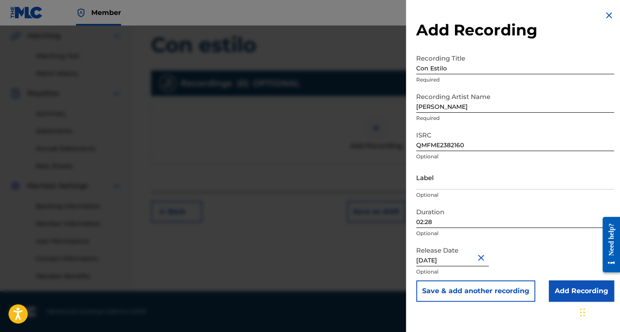
scroll to position [0, 0]
click at [555, 283] on input "Add Recording" at bounding box center [581, 290] width 65 height 21
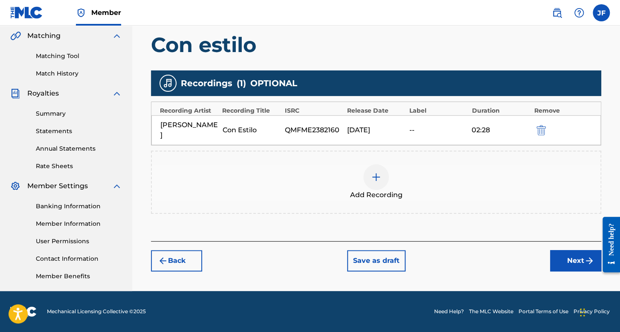
click at [558, 250] on button "Next" at bounding box center [575, 260] width 51 height 21
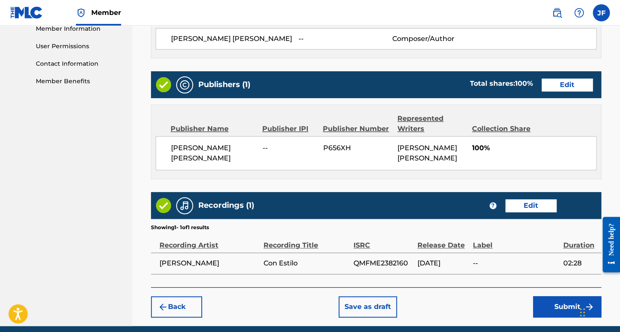
scroll to position [426, 0]
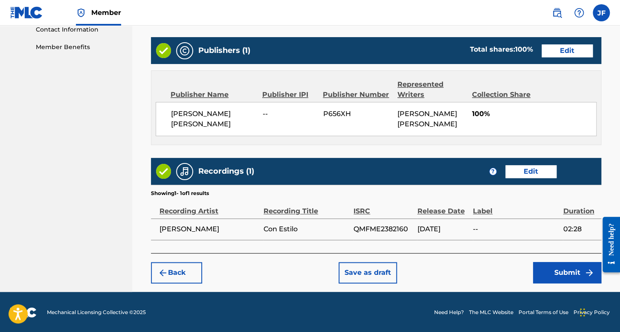
click at [556, 277] on button "Submit" at bounding box center [567, 272] width 68 height 21
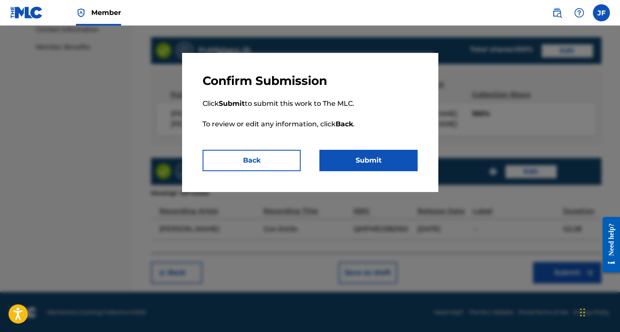
click at [380, 163] on button "Submit" at bounding box center [368, 160] width 98 height 21
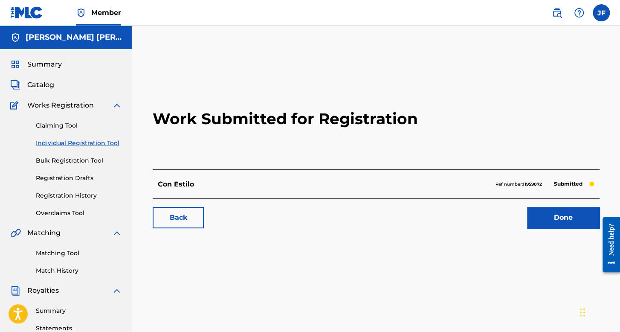
click at [72, 197] on link "Registration History" at bounding box center [79, 195] width 86 height 9
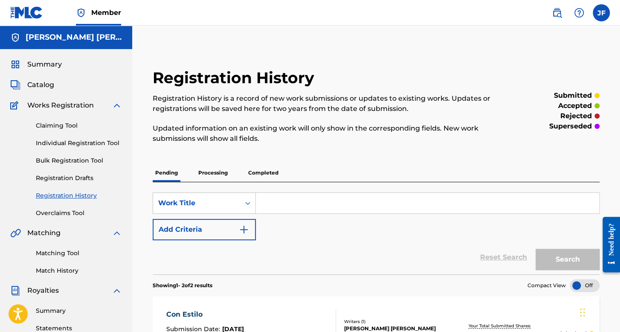
click at [94, 142] on link "Individual Registration Tool" at bounding box center [79, 143] width 86 height 9
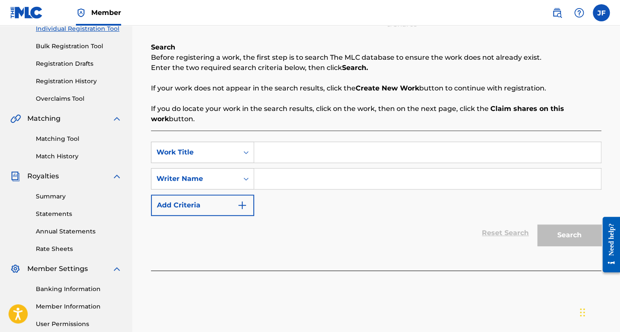
scroll to position [85, 0]
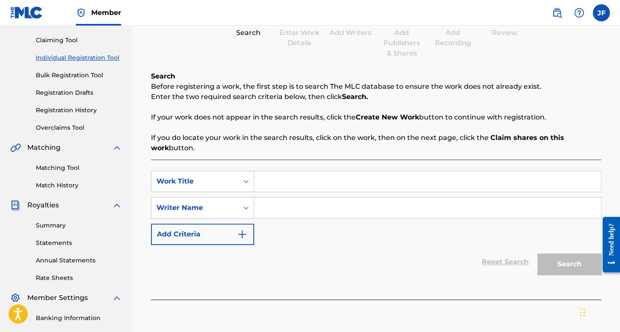
click at [84, 113] on link "Registration History" at bounding box center [79, 110] width 86 height 9
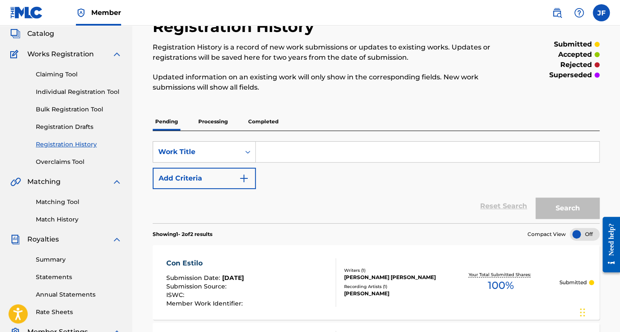
scroll to position [171, 0]
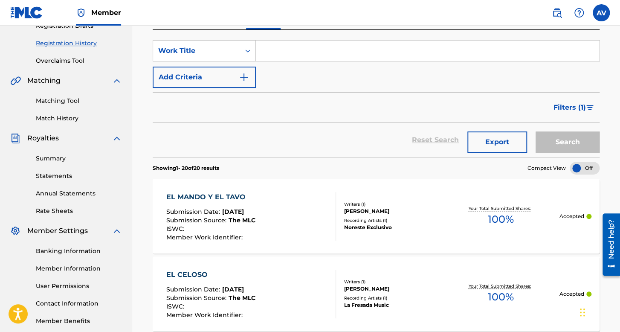
scroll to position [150, 0]
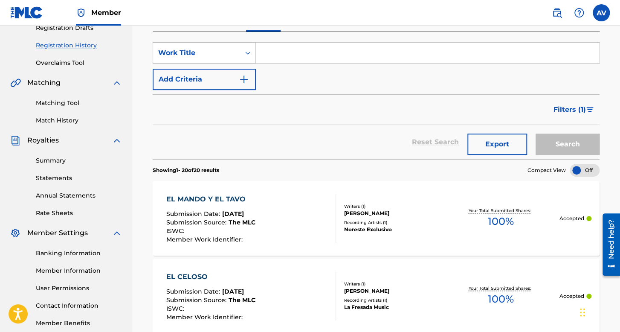
click at [65, 125] on div "Summary Catalog Works Registration Claiming Tool Individual Registration Tool B…" at bounding box center [66, 118] width 132 height 439
click at [65, 124] on link "Match History" at bounding box center [79, 120] width 86 height 9
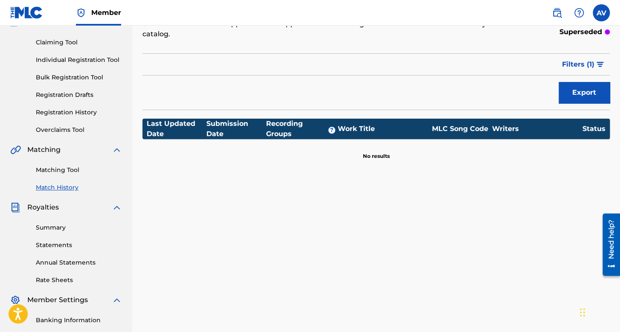
scroll to position [85, 0]
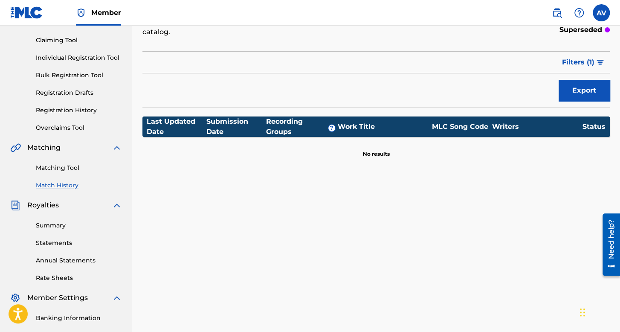
click at [83, 111] on link "Registration History" at bounding box center [79, 110] width 86 height 9
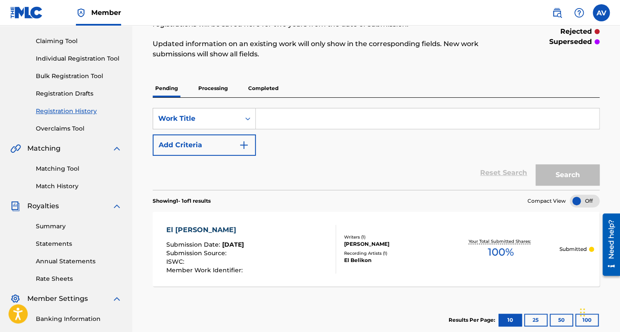
scroll to position [128, 0]
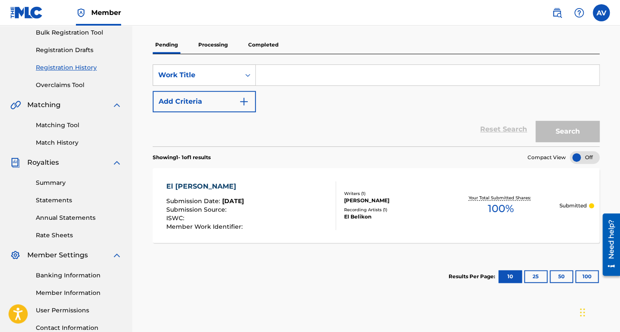
click at [215, 39] on p "Processing" at bounding box center [213, 45] width 35 height 18
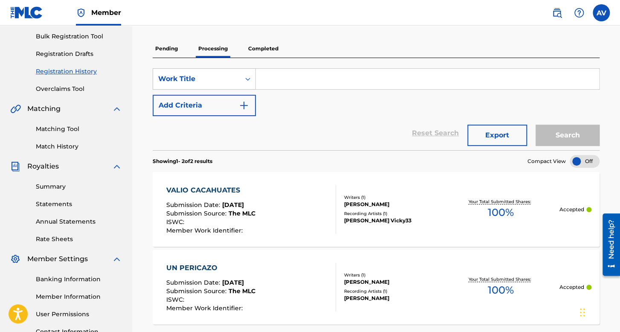
scroll to position [128, 0]
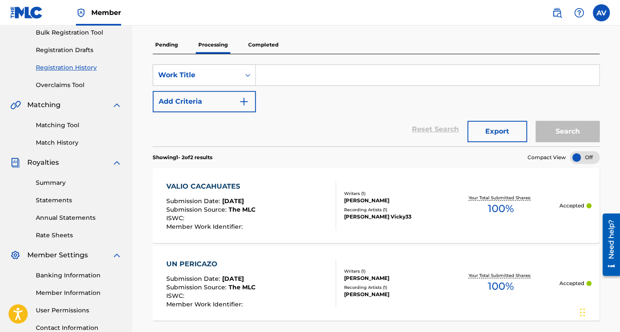
click at [268, 49] on p "Completed" at bounding box center [263, 45] width 35 height 18
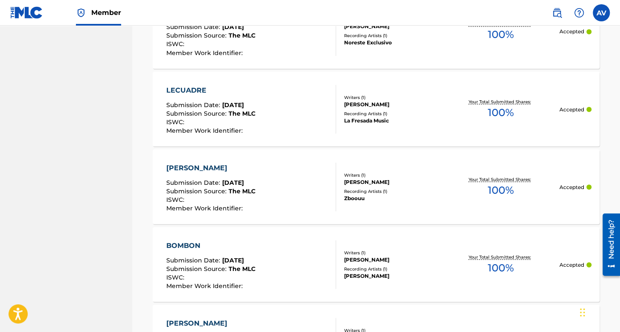
scroll to position [870, 0]
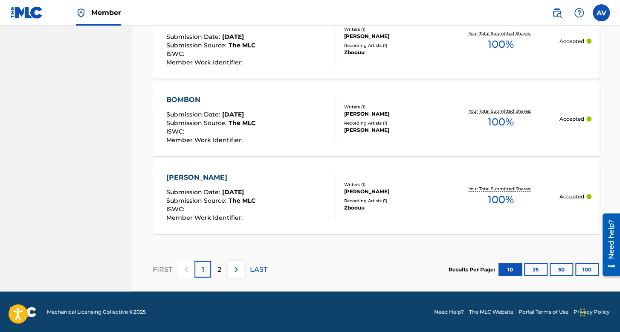
click at [535, 275] on div "Results Per Page: 10 25 50 100" at bounding box center [523, 269] width 151 height 40
click at [535, 271] on button "25" at bounding box center [535, 269] width 23 height 13
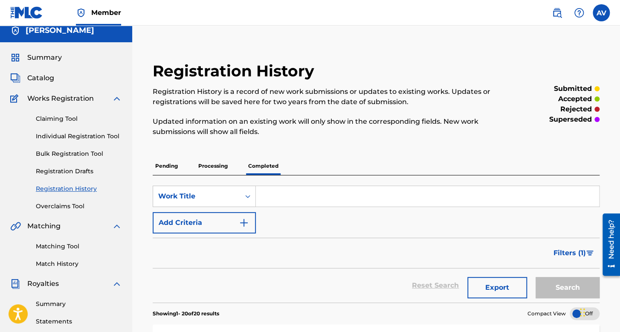
scroll to position [0, 0]
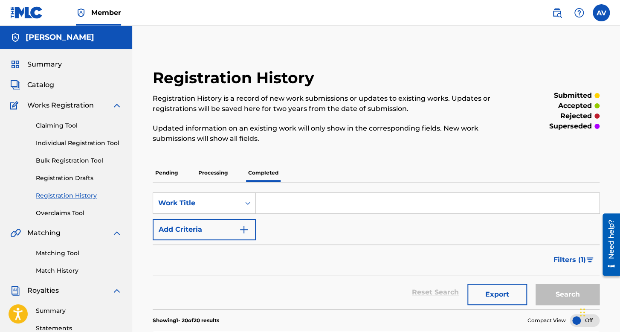
click at [93, 140] on link "Individual Registration Tool" at bounding box center [79, 143] width 86 height 9
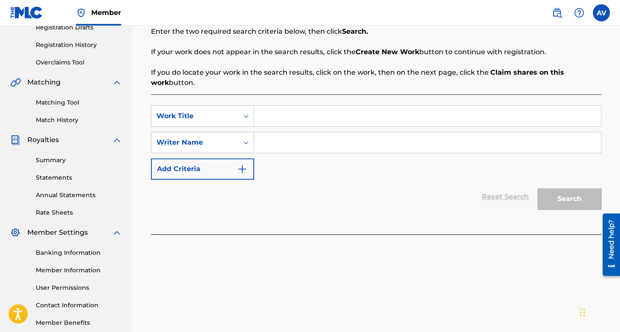
scroll to position [171, 0]
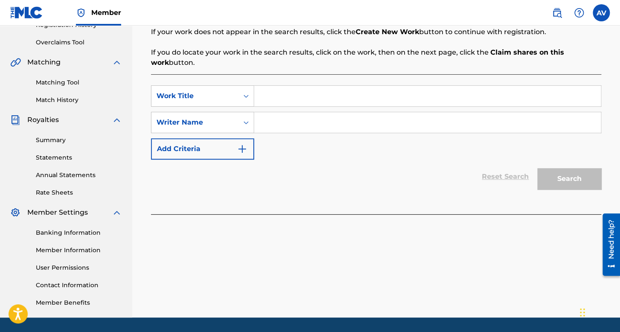
click at [294, 92] on input "Search Form" at bounding box center [427, 96] width 347 height 20
type input "Mismas Tacticas"
click at [304, 132] on input "Search Form" at bounding box center [427, 122] width 347 height 20
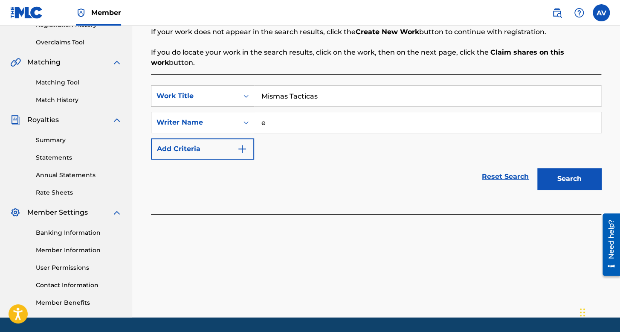
type input "e"
click at [537, 168] on button "Search" at bounding box center [569, 178] width 64 height 21
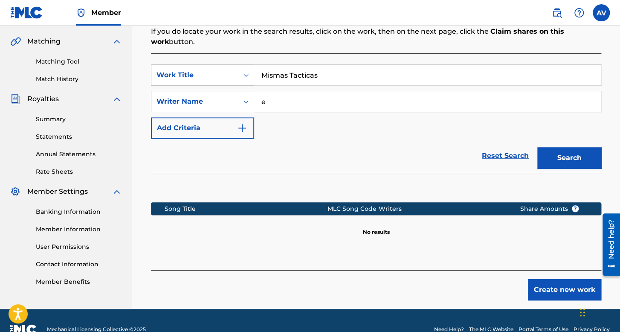
scroll to position [209, 0]
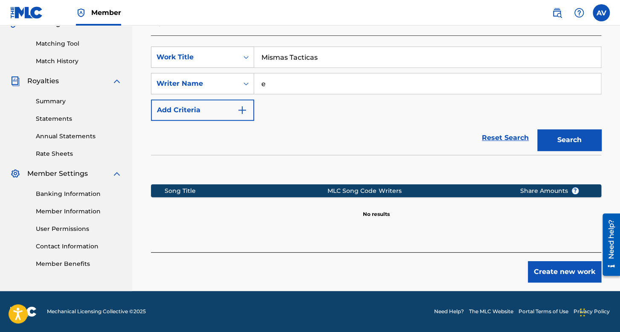
click at [566, 273] on button "Create new work" at bounding box center [564, 271] width 73 height 21
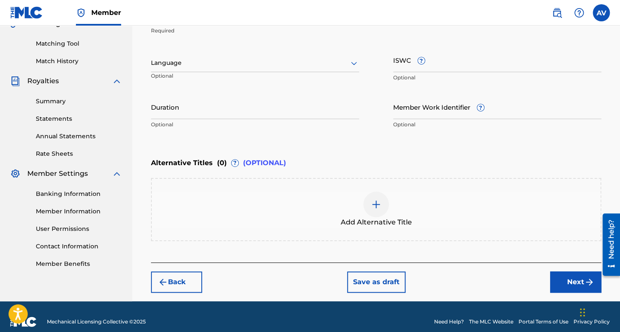
click at [303, 61] on div at bounding box center [255, 63] width 208 height 11
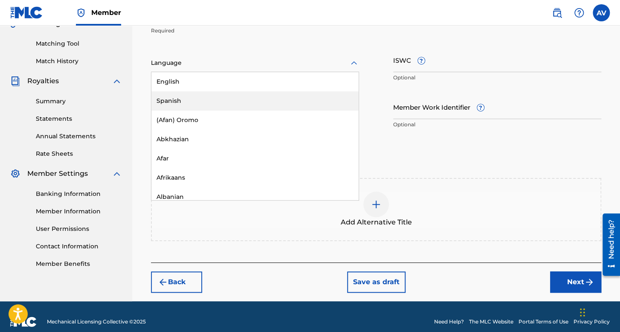
click at [263, 93] on div "Spanish" at bounding box center [254, 100] width 207 height 19
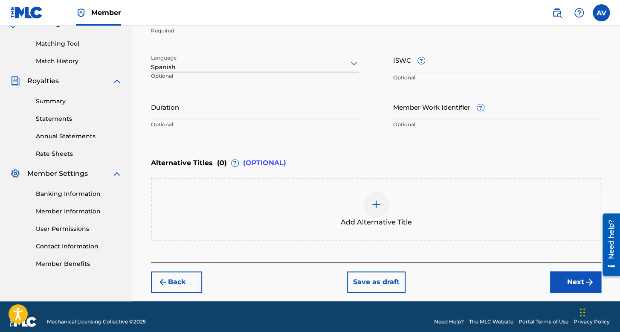
click at [258, 107] on input "Duration" at bounding box center [255, 107] width 208 height 24
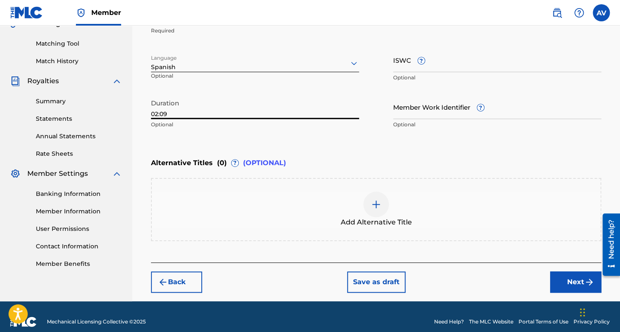
type input "02:09"
click at [574, 276] on button "Next" at bounding box center [575, 281] width 51 height 21
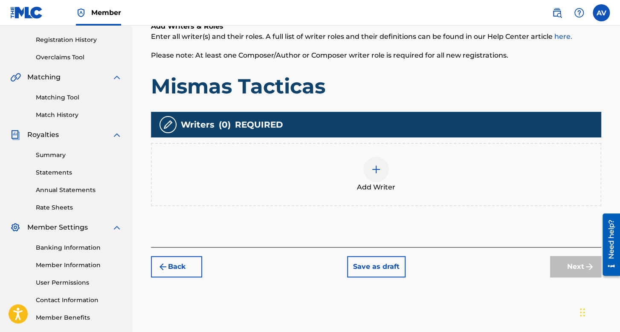
scroll to position [197, 0]
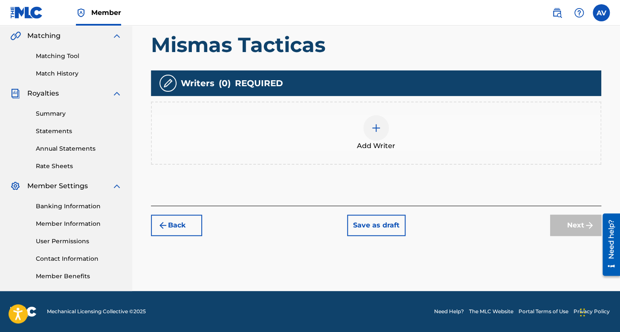
click at [390, 112] on div "Add Writer" at bounding box center [376, 132] width 450 height 63
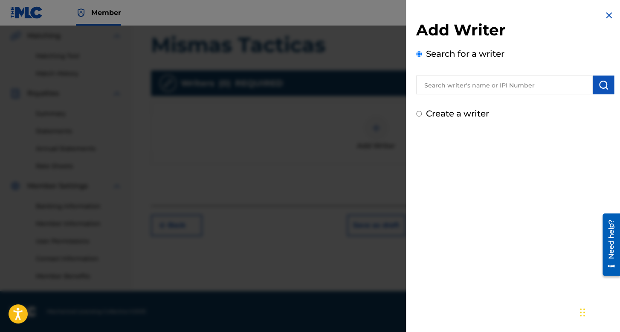
click at [418, 115] on input "Create a writer" at bounding box center [419, 114] width 6 height 6
radio input "false"
radio input "true"
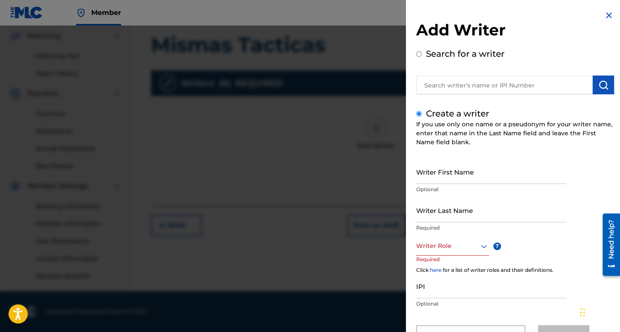
click at [443, 173] on input "Writer First Name" at bounding box center [491, 171] width 150 height 24
type input "[PERSON_NAME]"
click at [458, 210] on input "Writer Last Name" at bounding box center [491, 210] width 150 height 24
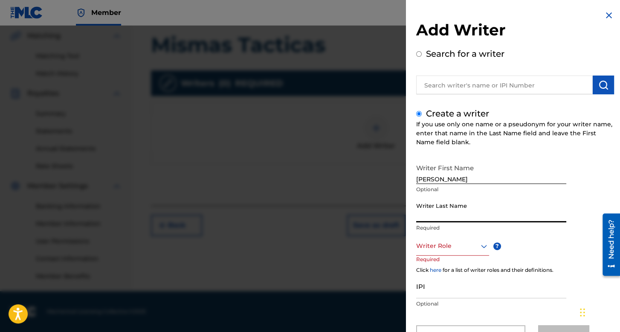
type input "[PERSON_NAME]"
click at [475, 247] on div "Writer Role" at bounding box center [452, 245] width 73 height 19
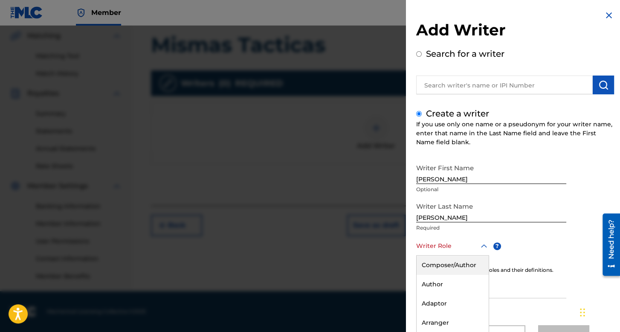
scroll to position [38, 0]
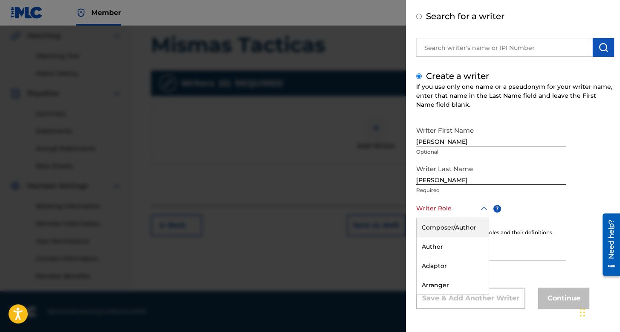
click at [474, 232] on div "Composer/Author" at bounding box center [452, 227] width 72 height 19
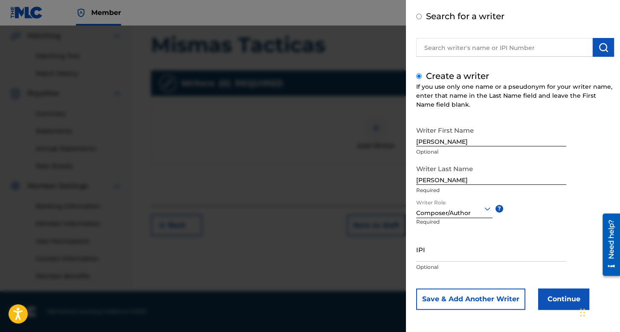
click at [556, 298] on button "Continue" at bounding box center [563, 298] width 51 height 21
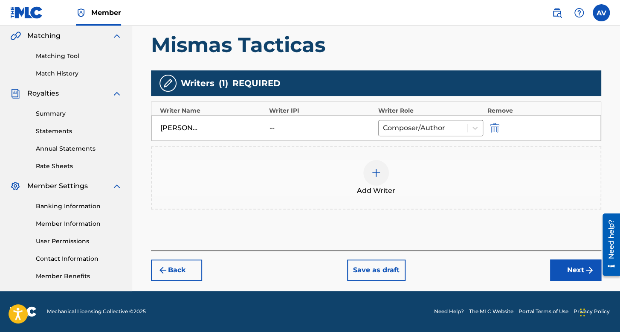
click at [558, 263] on button "Next" at bounding box center [575, 269] width 51 height 21
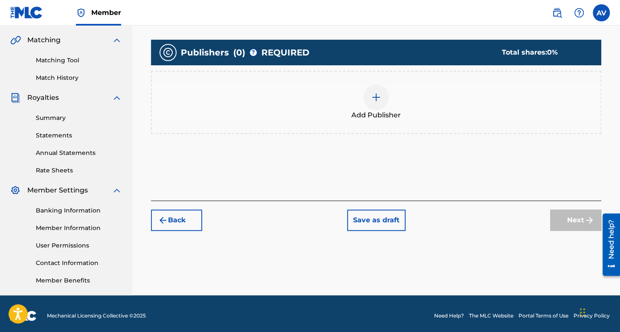
scroll to position [197, 0]
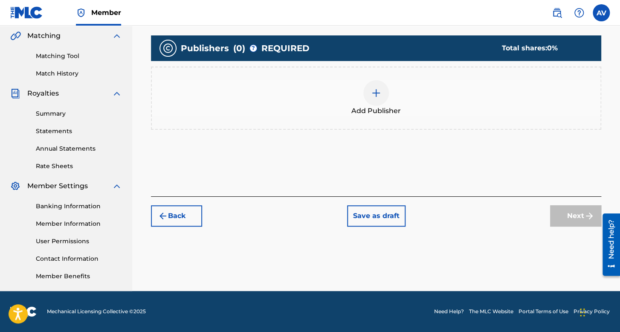
click at [376, 98] on div at bounding box center [376, 93] width 26 height 26
